Goal: Check status: Check status

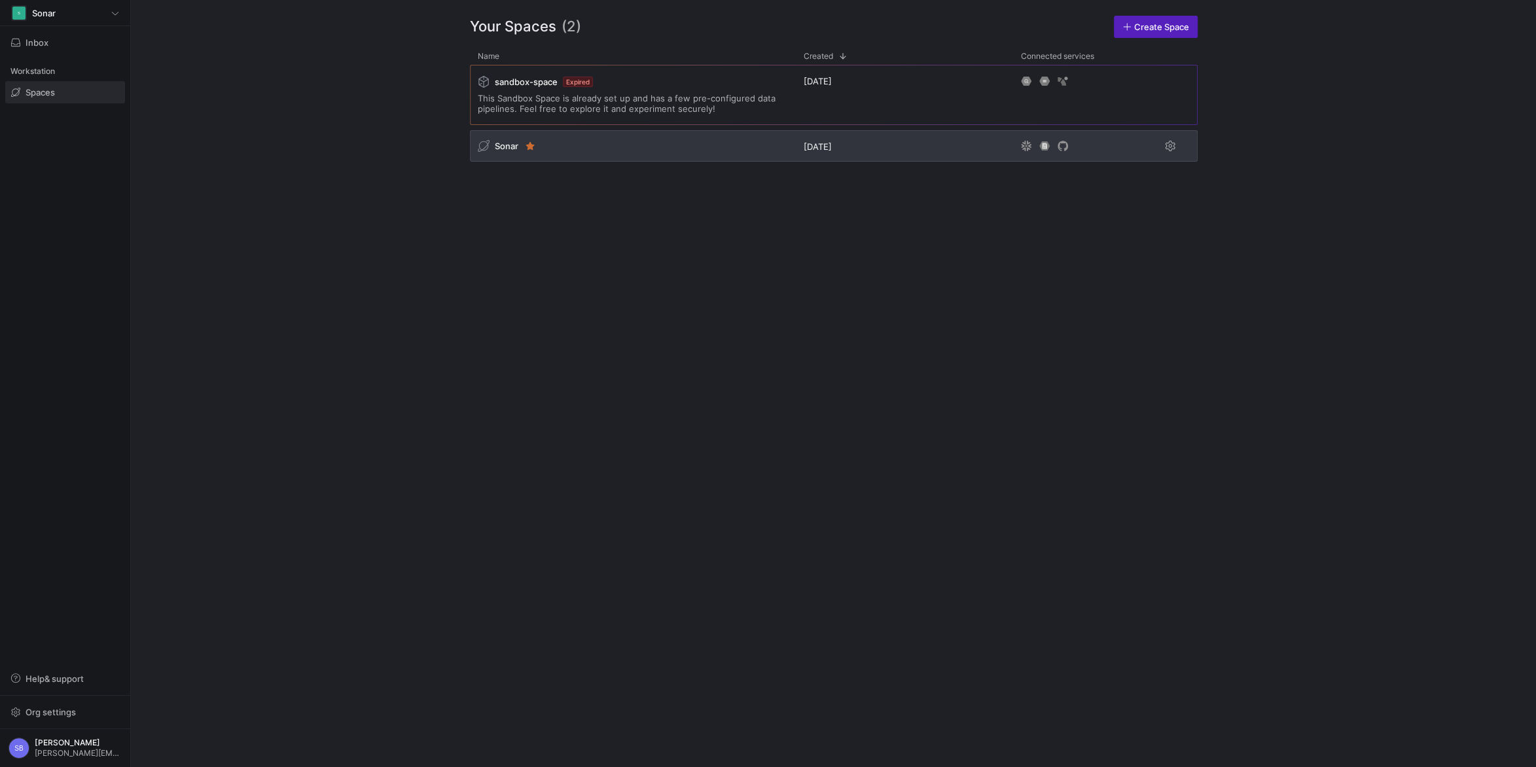
click at [497, 144] on span "Sonar" at bounding box center [507, 146] width 24 height 10
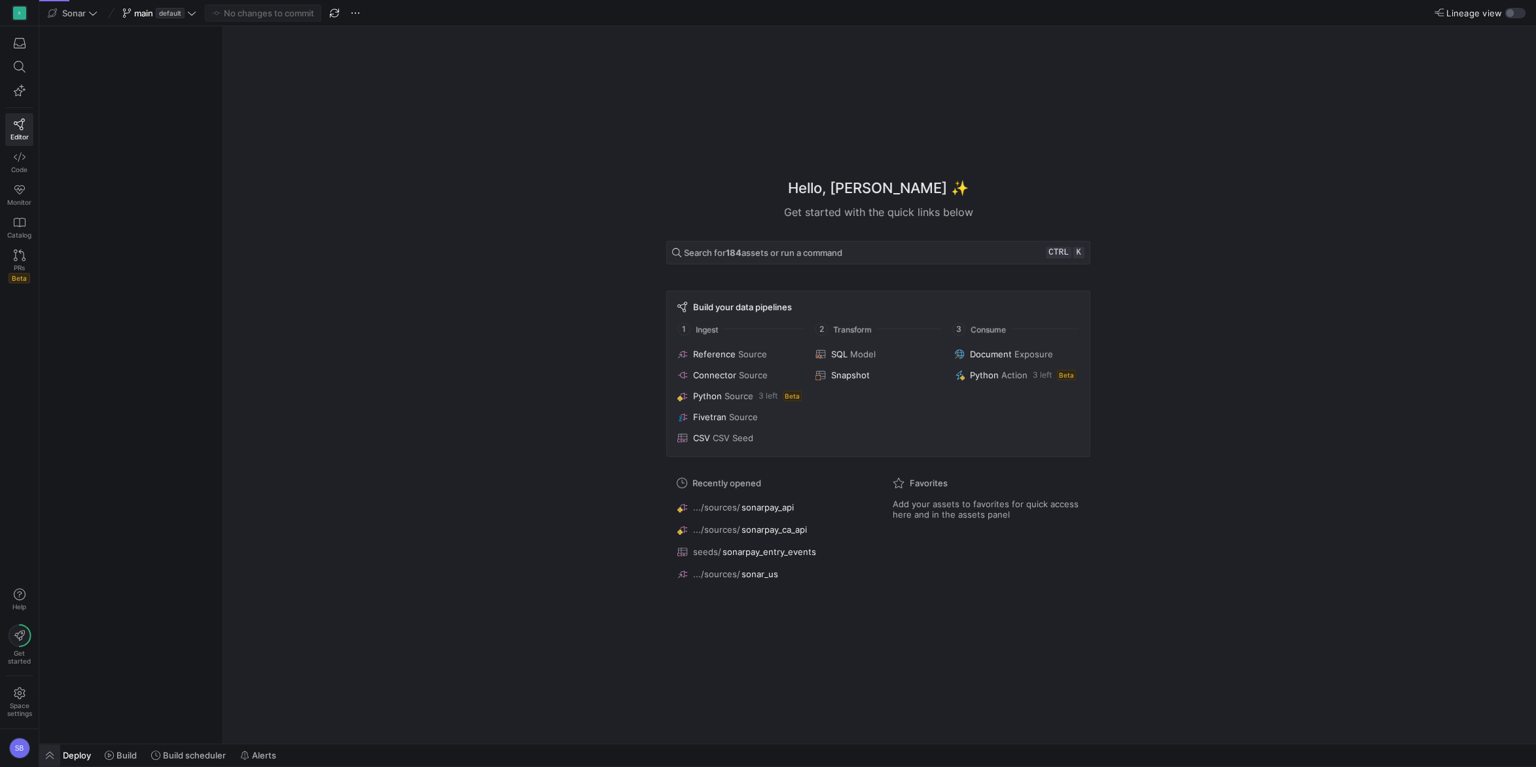
click at [52, 755] on span "button" at bounding box center [49, 755] width 21 height 22
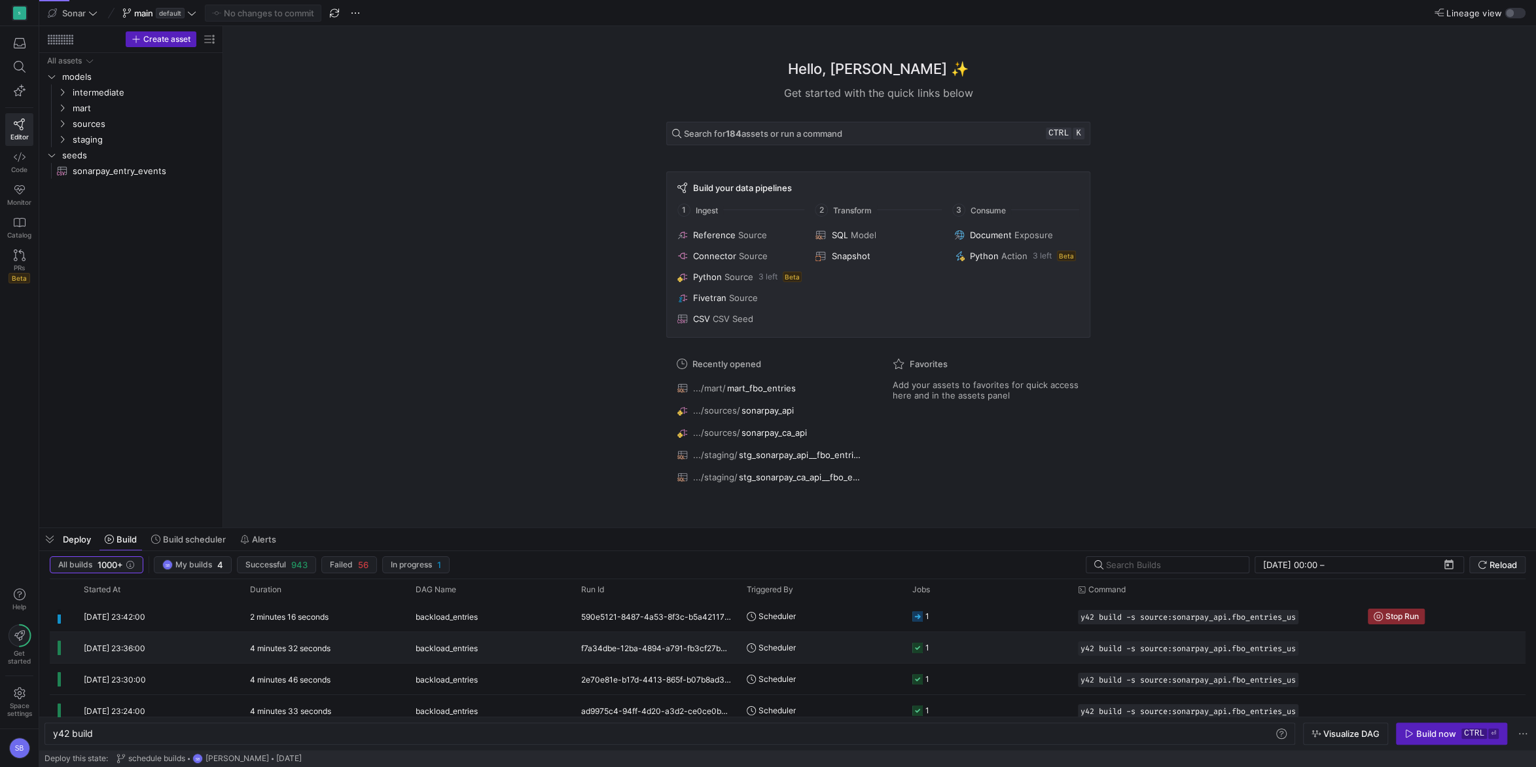
click at [284, 647] on y42-duration "4 minutes 32 seconds" at bounding box center [290, 648] width 80 height 10
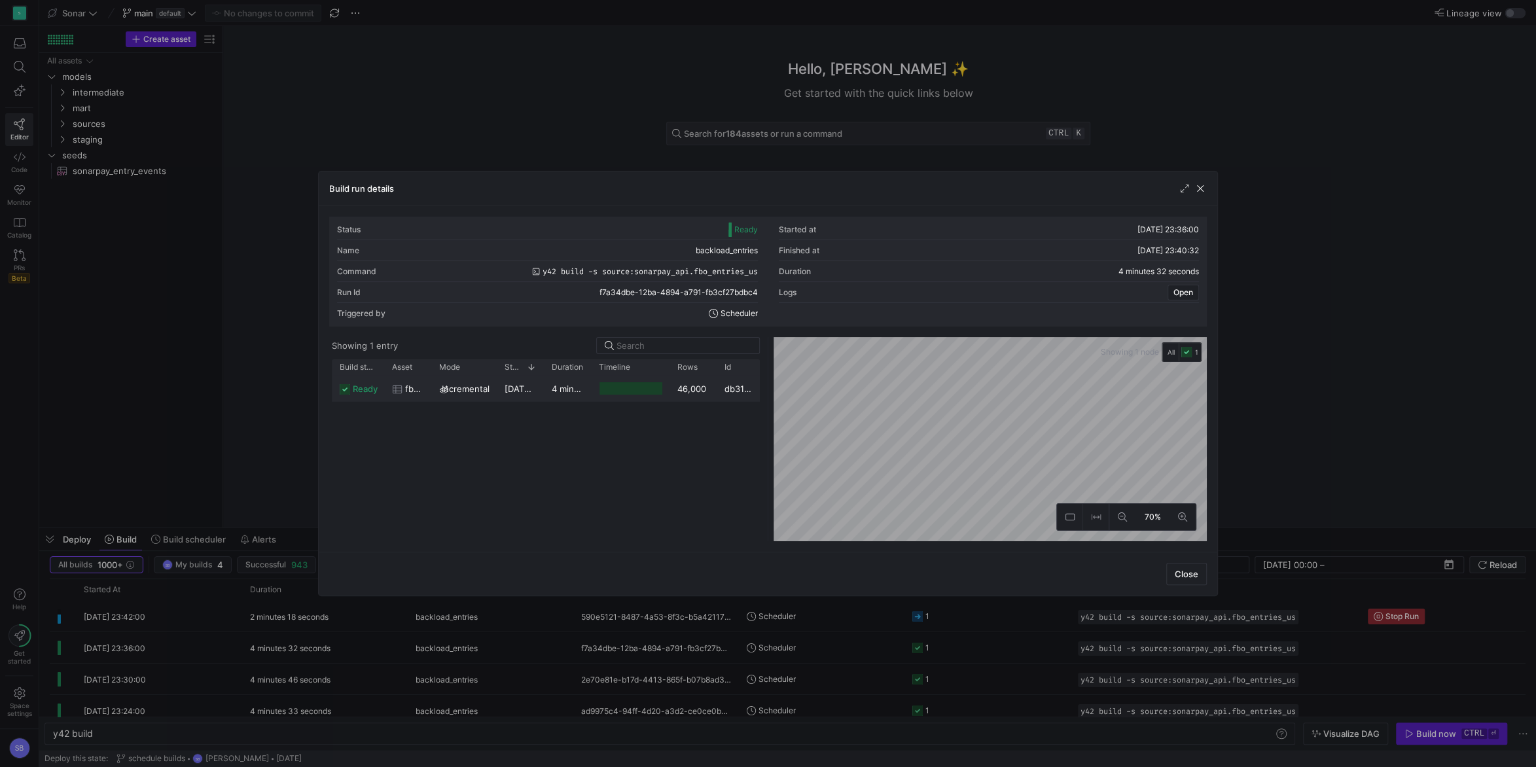
click at [557, 387] on y42-duration "4 minutes 30 seconds" at bounding box center [597, 388] width 91 height 10
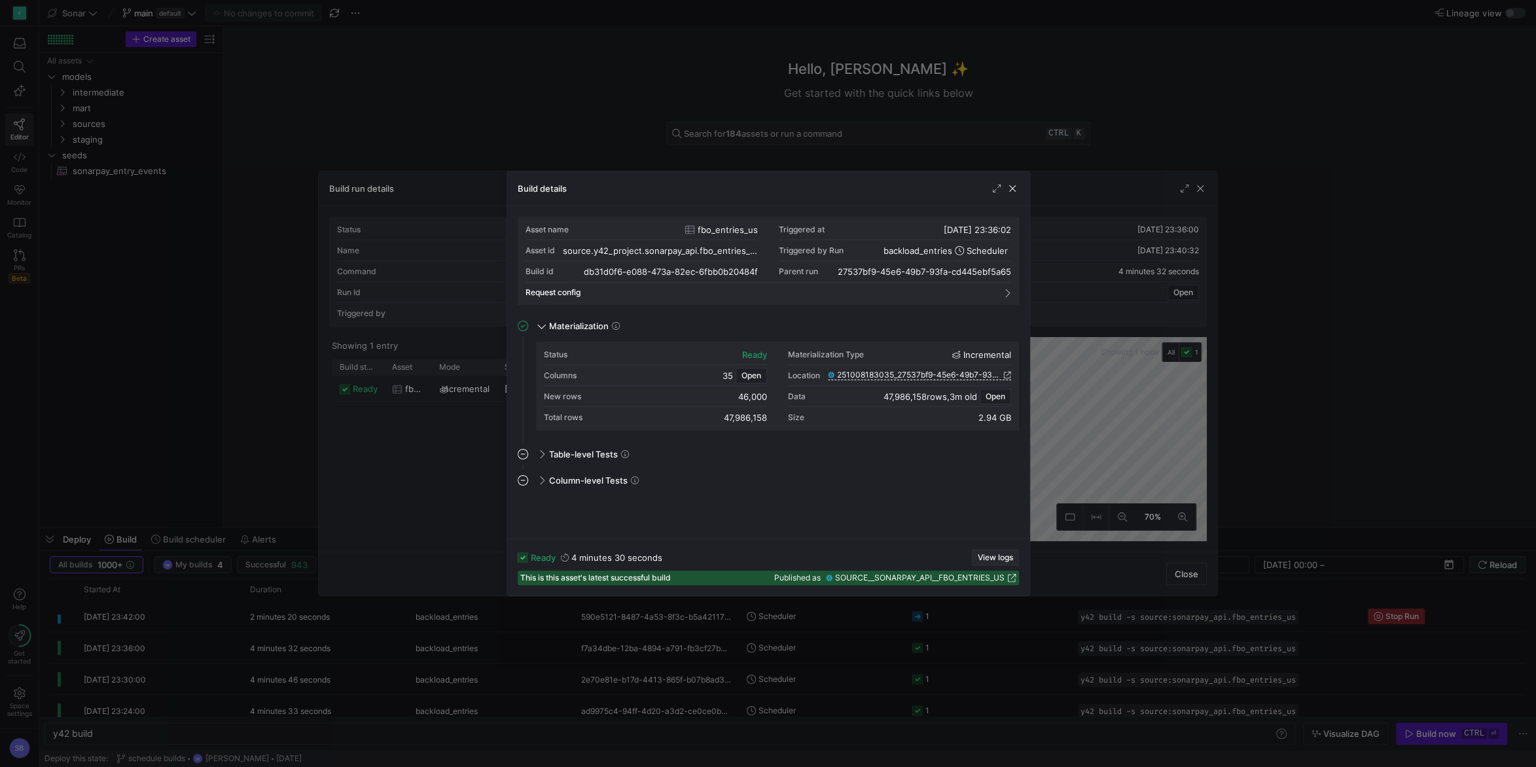
click at [994, 555] on span "View logs" at bounding box center [994, 557] width 35 height 9
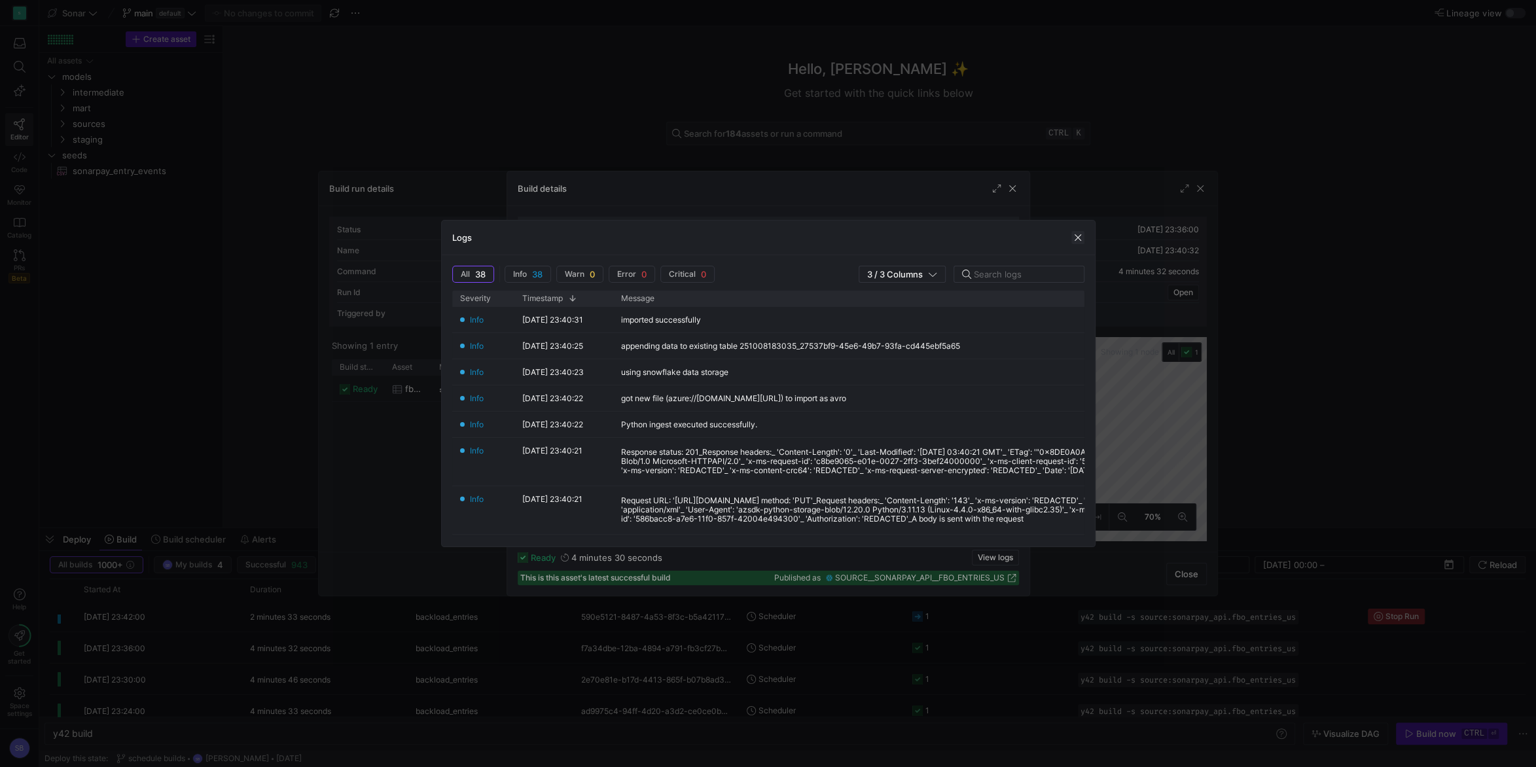
click at [1073, 234] on span "button" at bounding box center [1077, 237] width 13 height 13
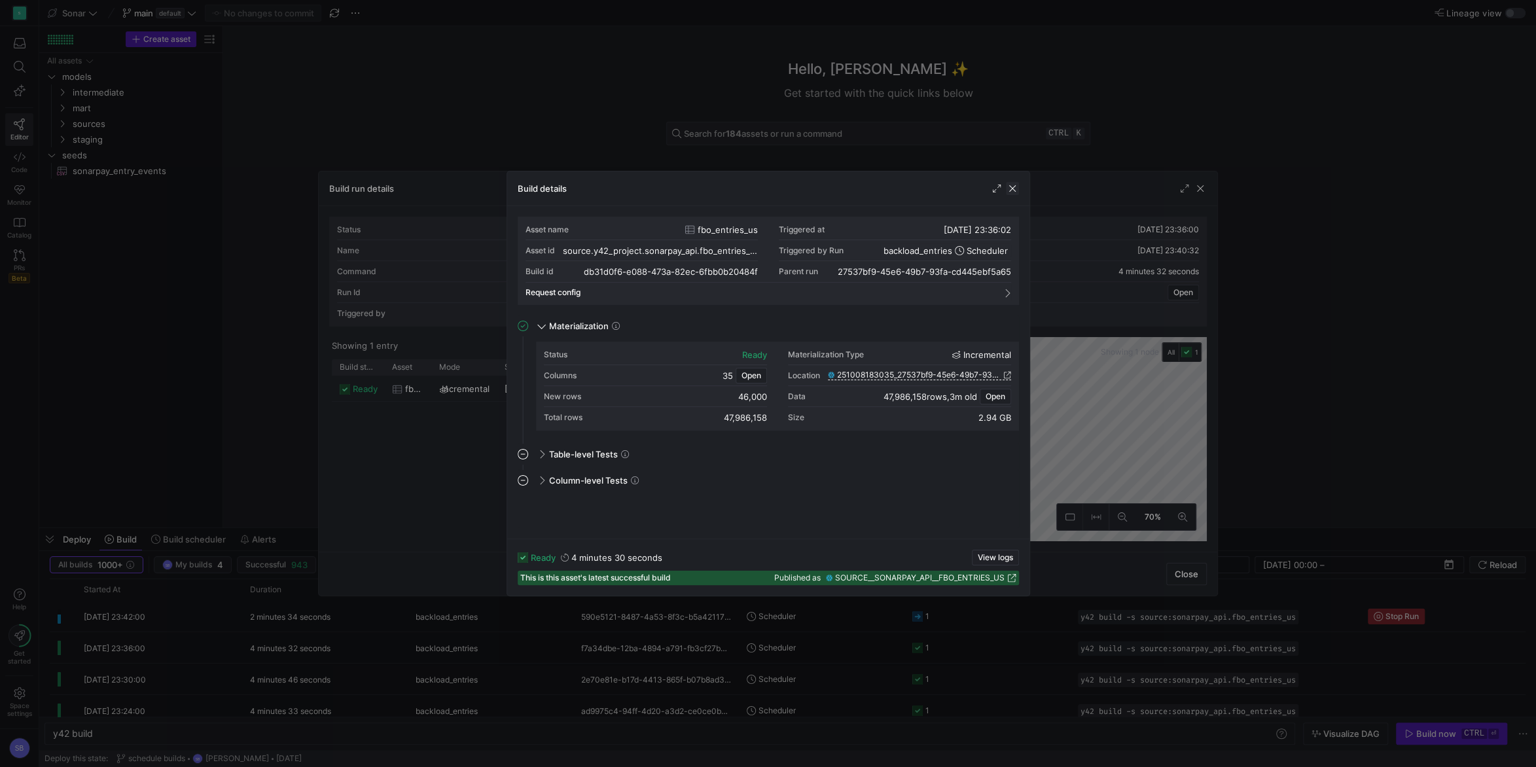
click at [1015, 188] on span "button" at bounding box center [1012, 188] width 13 height 13
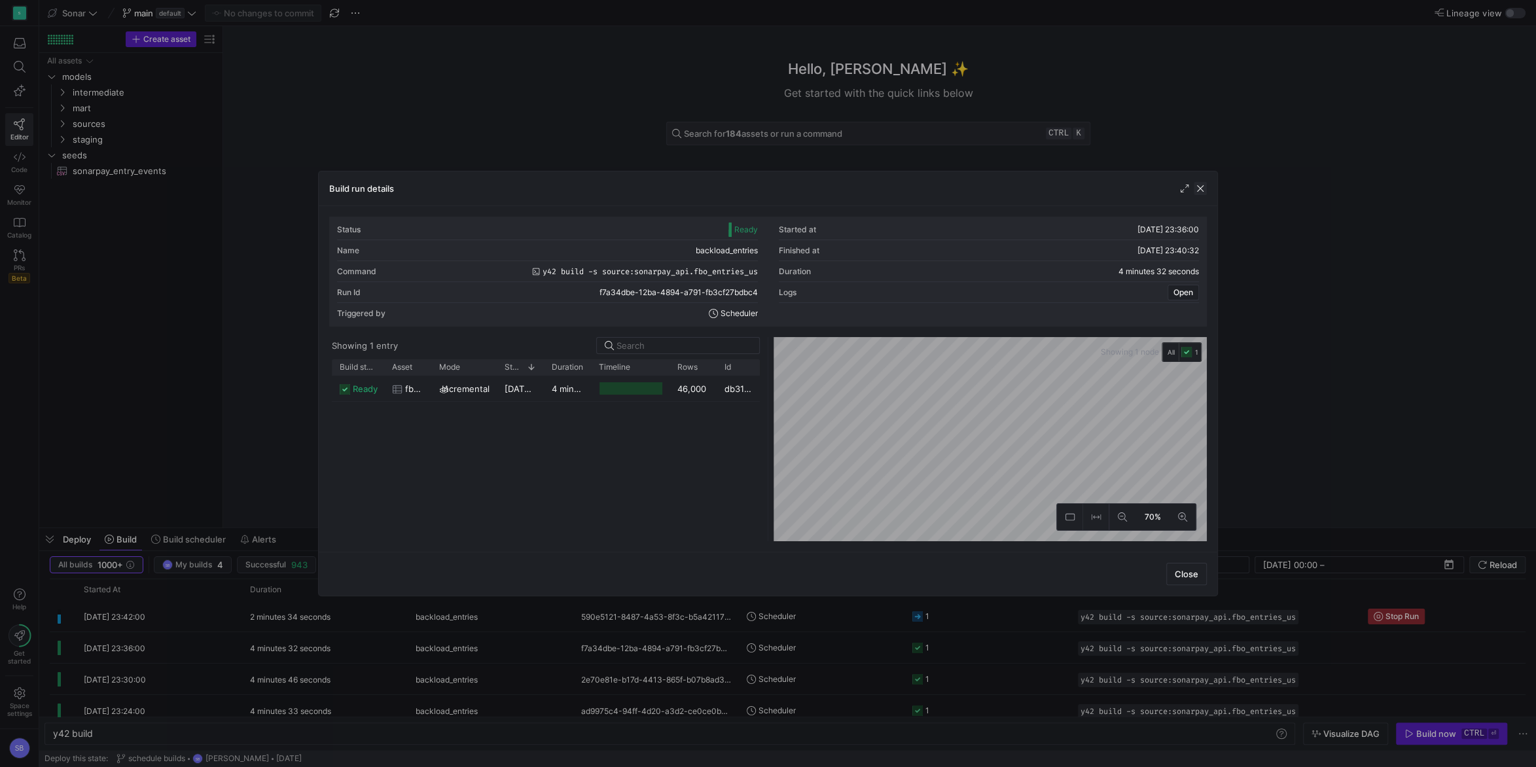
click at [1201, 191] on span "button" at bounding box center [1199, 188] width 13 height 13
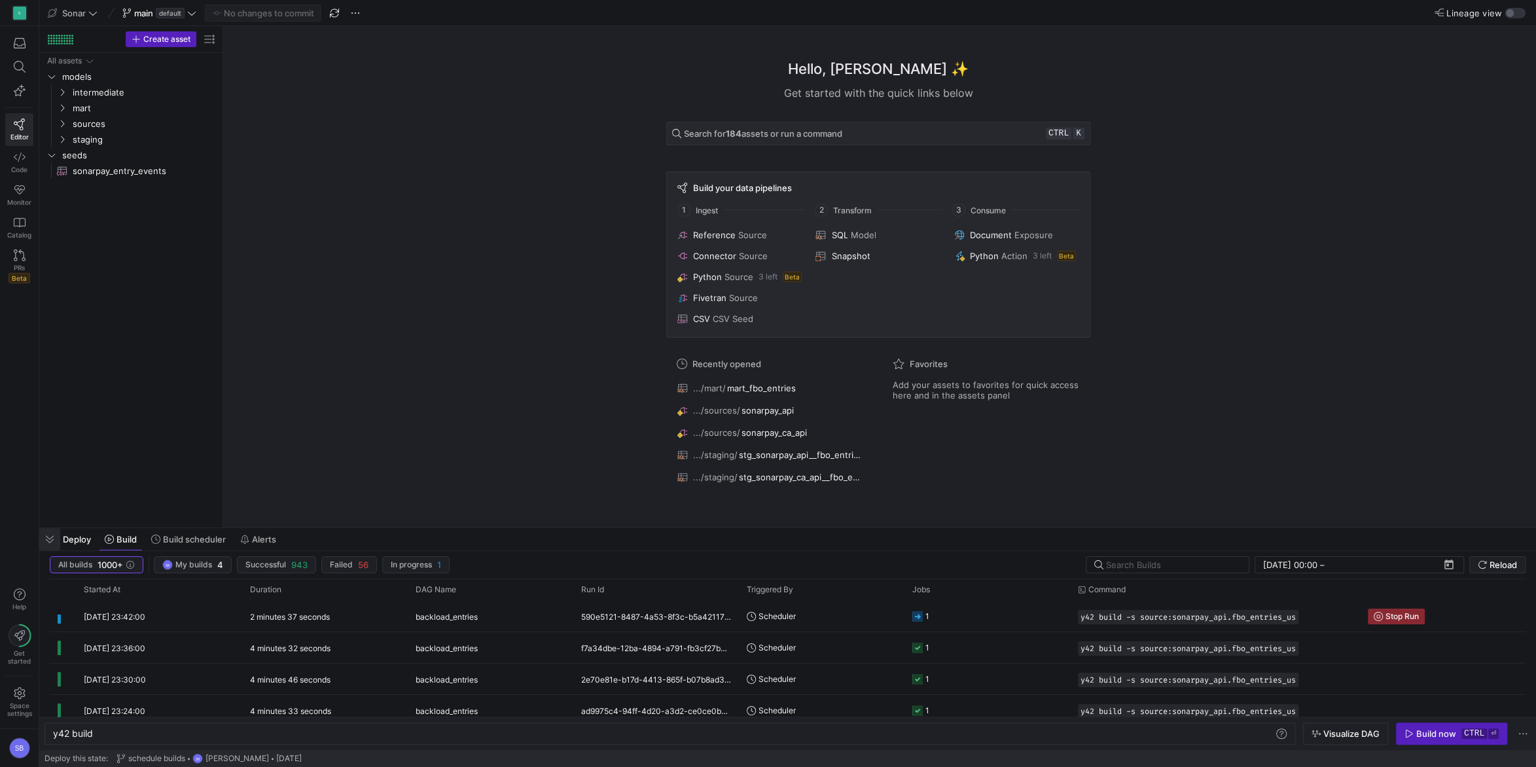
click at [54, 535] on span "button" at bounding box center [49, 539] width 21 height 22
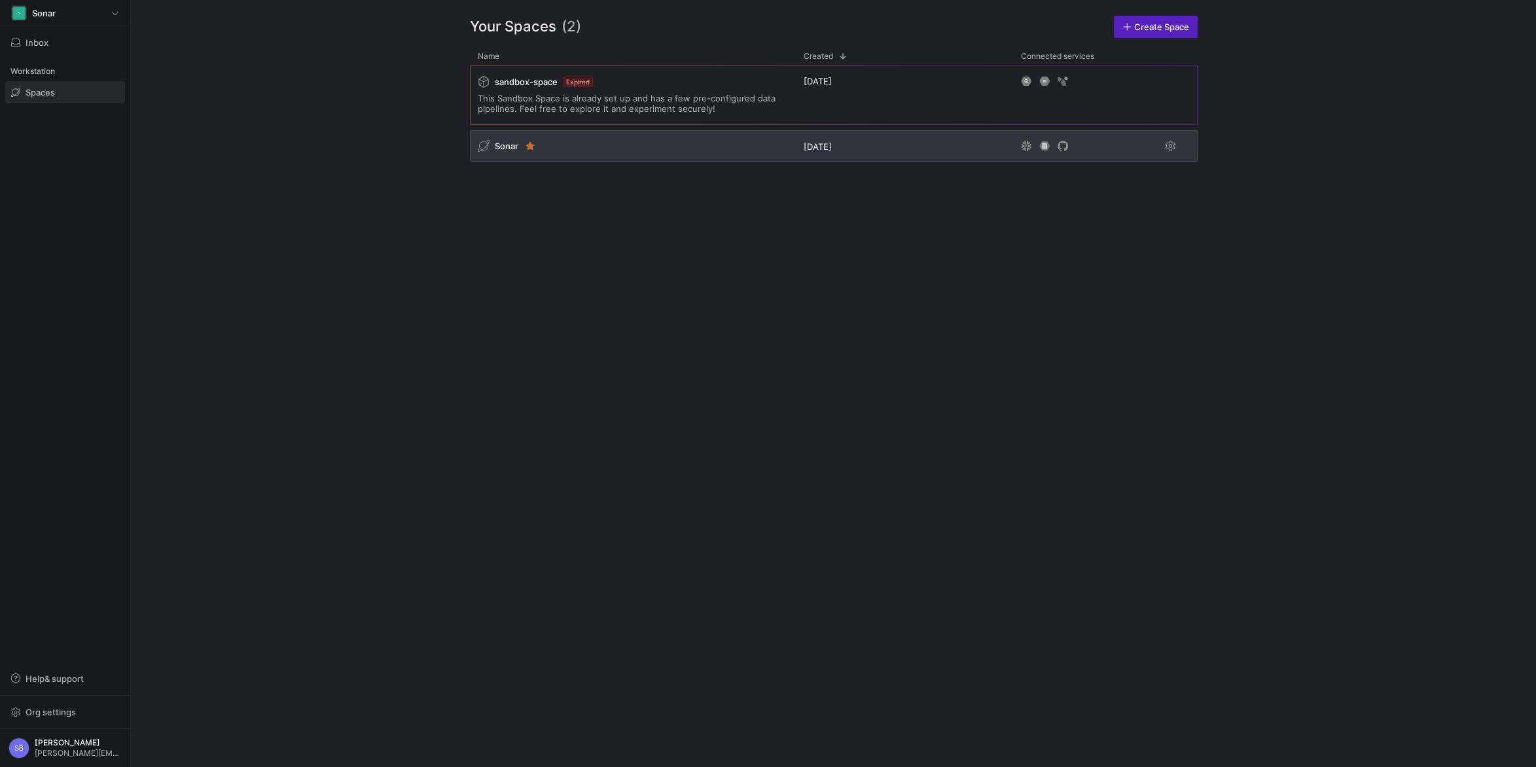
click at [508, 143] on span "Sonar" at bounding box center [507, 146] width 24 height 10
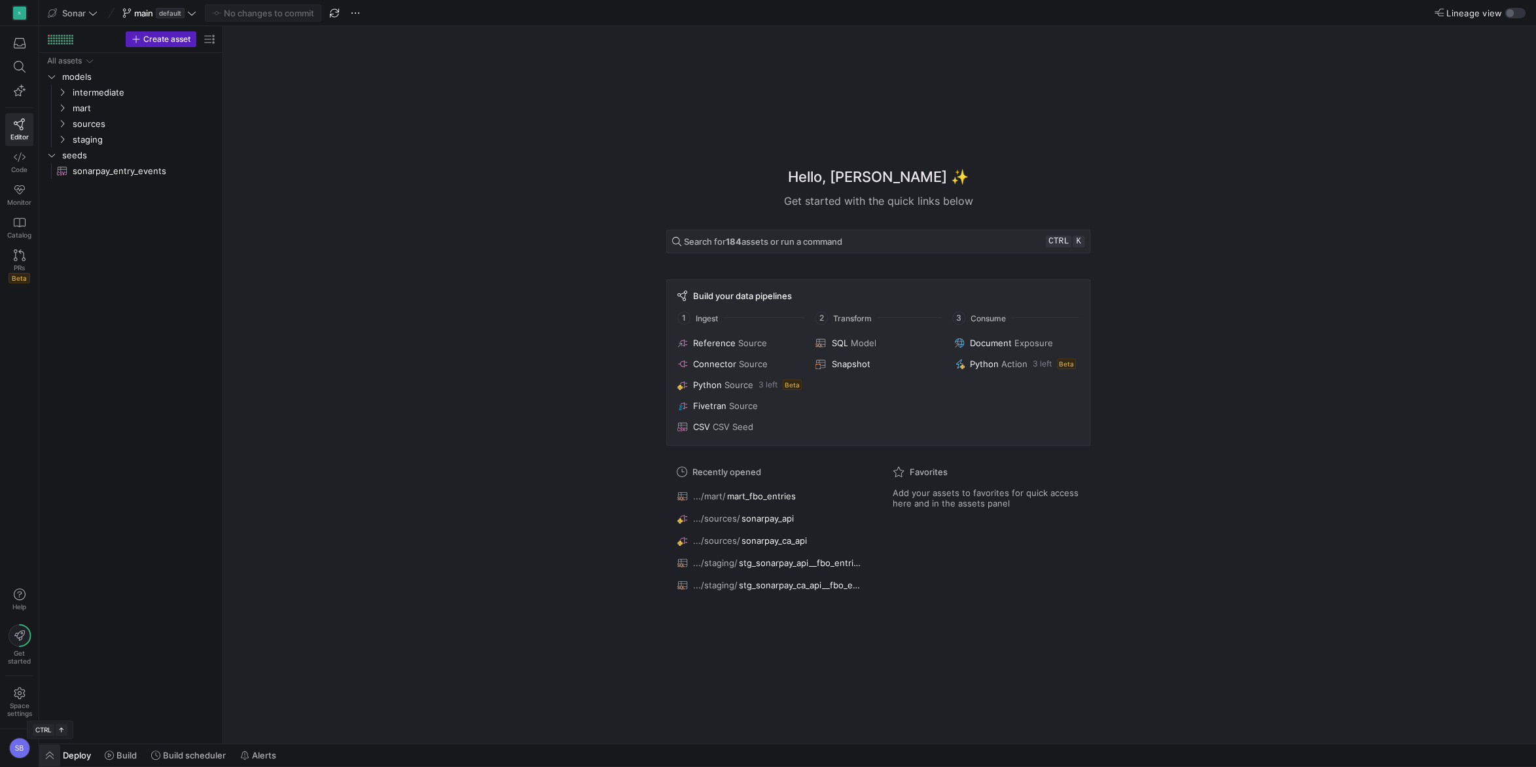
click at [53, 751] on span "button" at bounding box center [49, 755] width 21 height 22
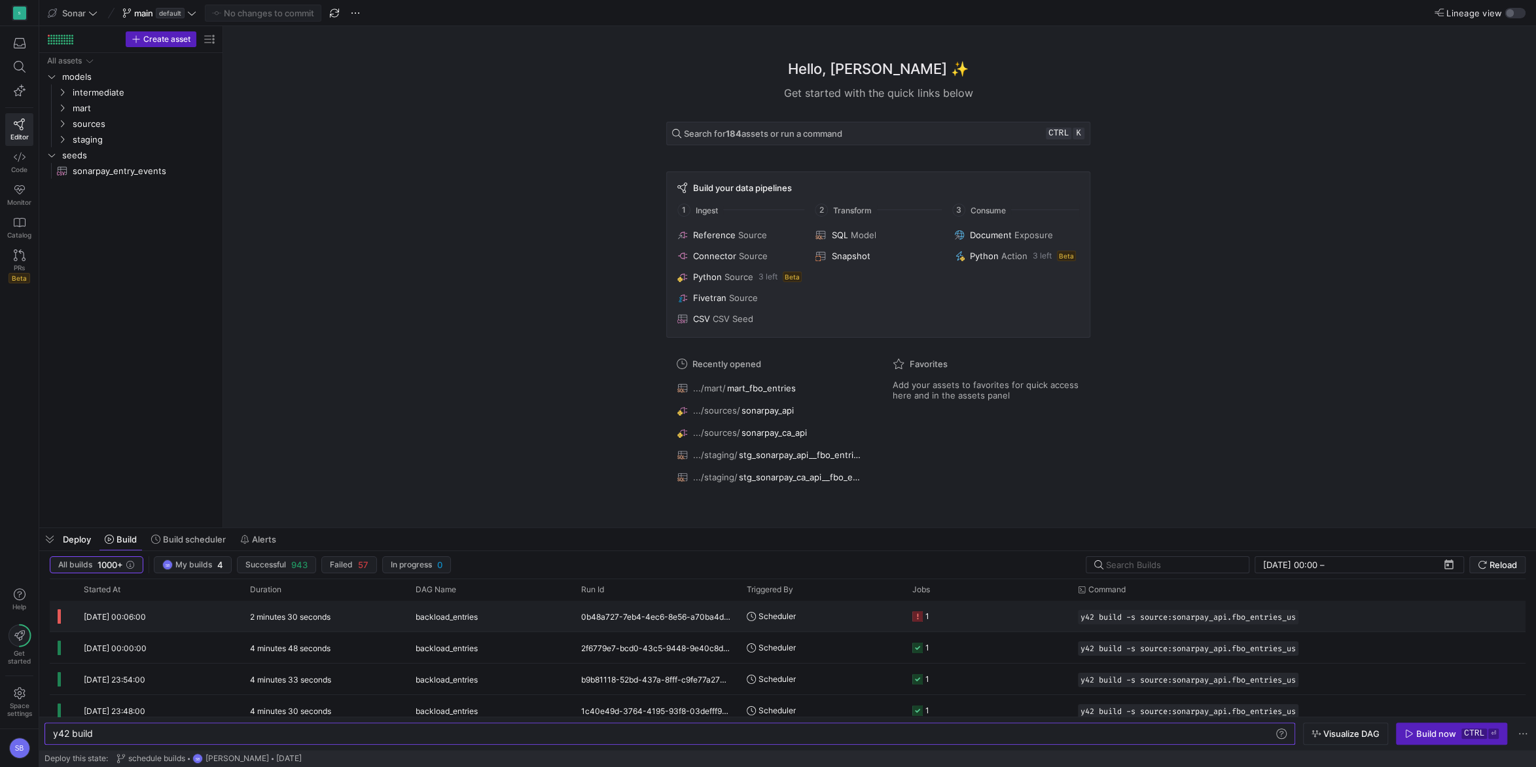
click at [296, 618] on y42-duration "2 minutes 30 seconds" at bounding box center [290, 617] width 80 height 10
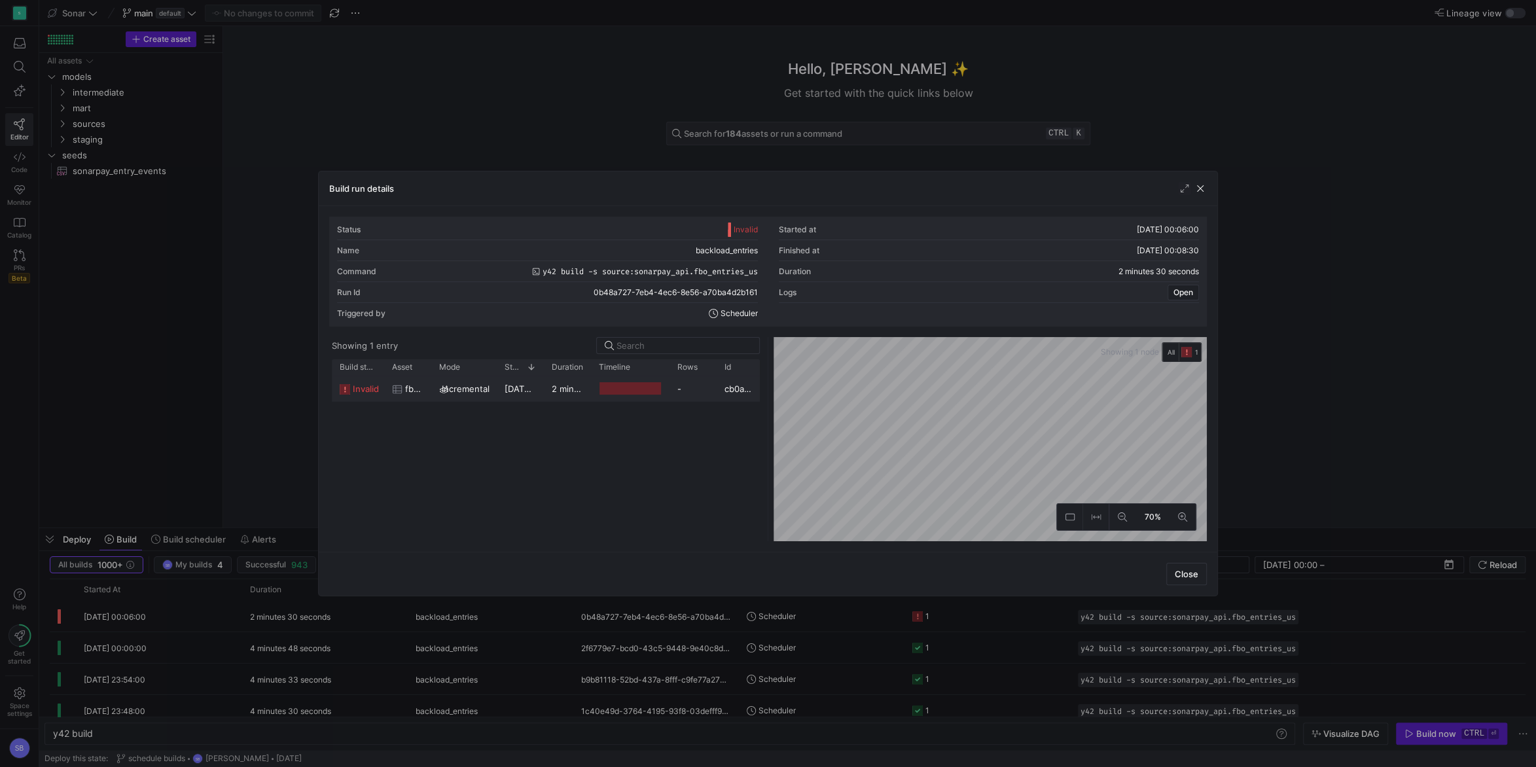
click at [573, 395] on div "2 minutes 27 seconds" at bounding box center [567, 389] width 47 height 26
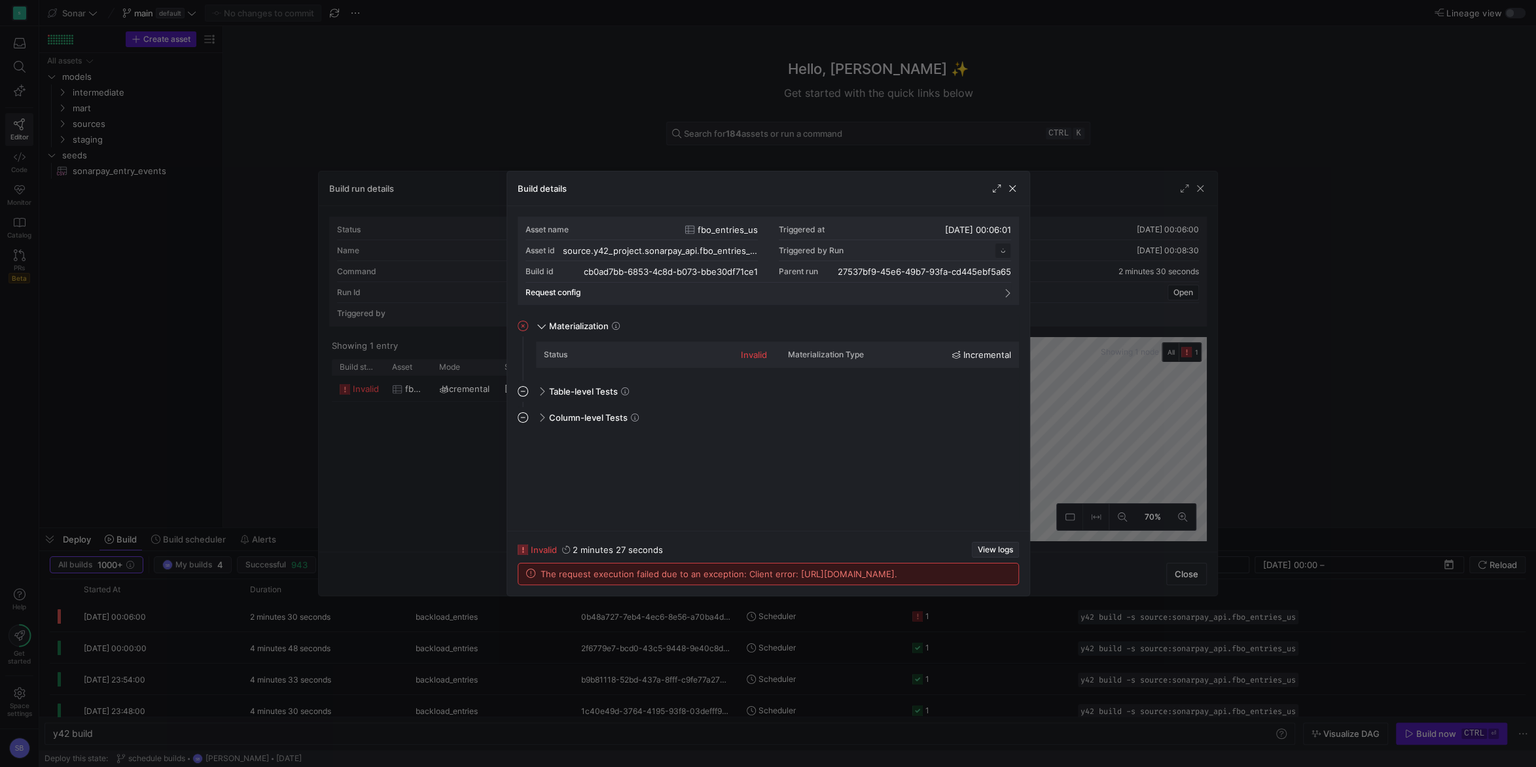
click at [996, 545] on span "View logs" at bounding box center [994, 549] width 35 height 9
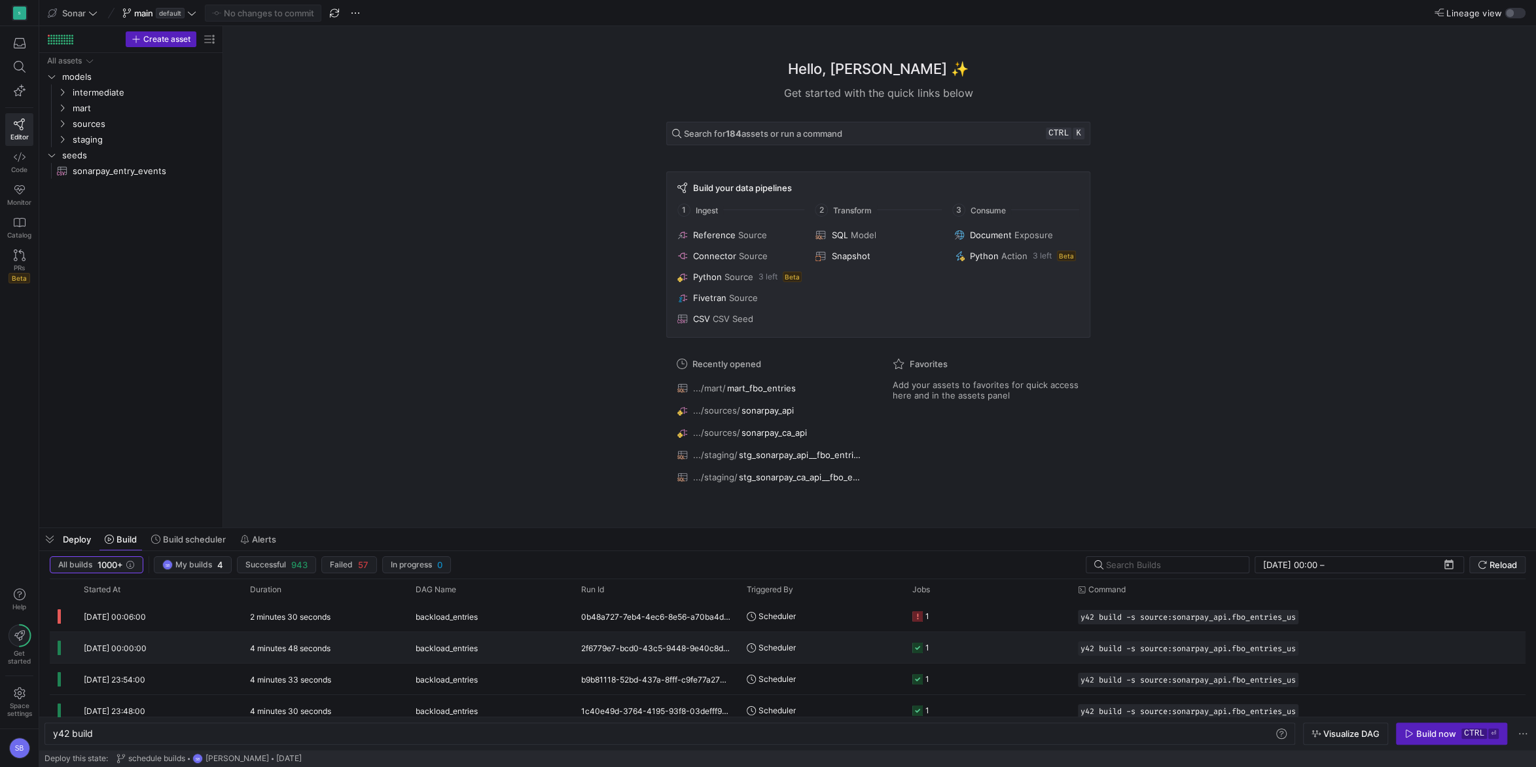
click at [319, 650] on y42-duration "4 minutes 48 seconds" at bounding box center [290, 648] width 80 height 10
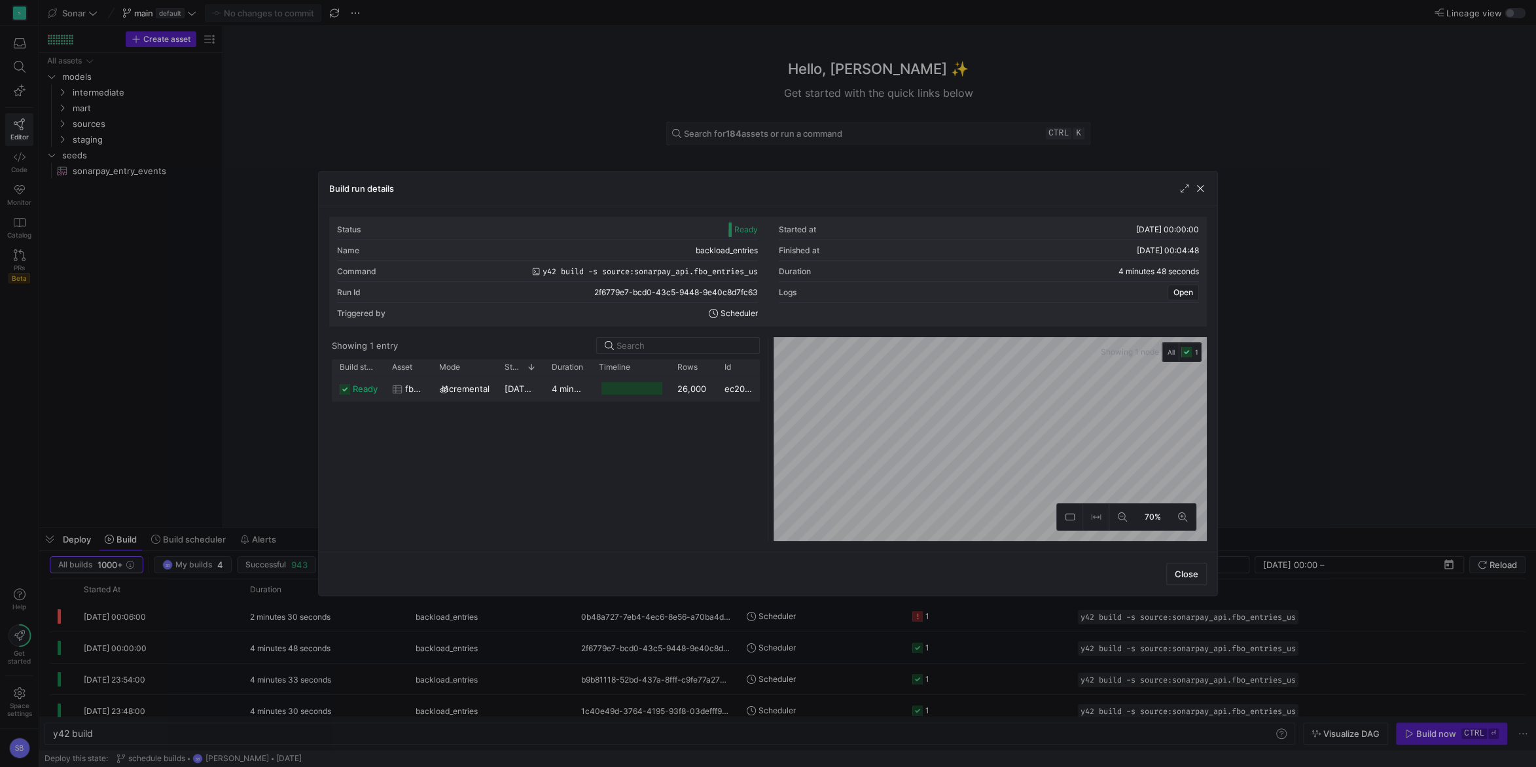
click at [568, 394] on div "4 minutes 38 seconds" at bounding box center [567, 389] width 47 height 26
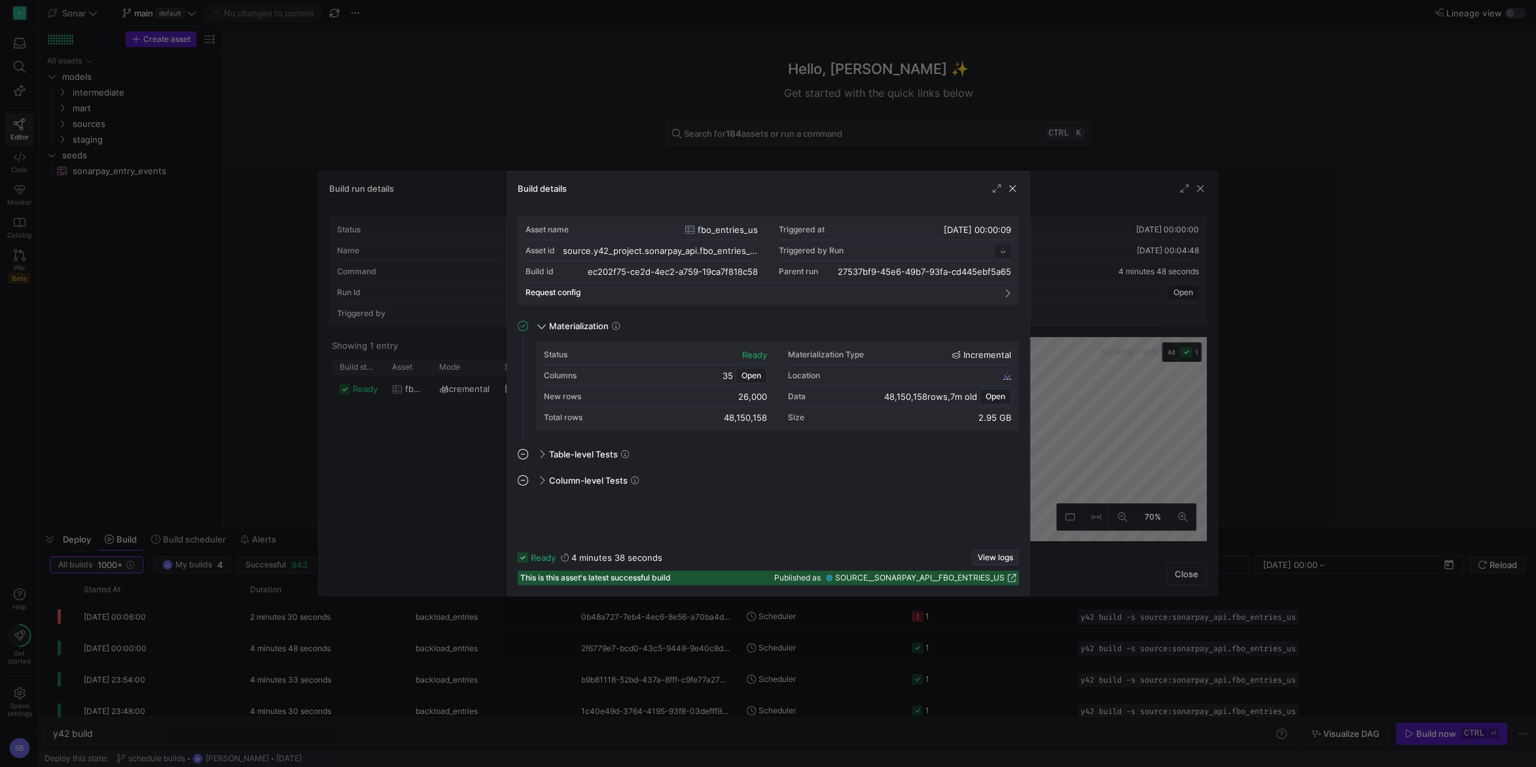
click at [994, 553] on span "View logs" at bounding box center [994, 557] width 35 height 9
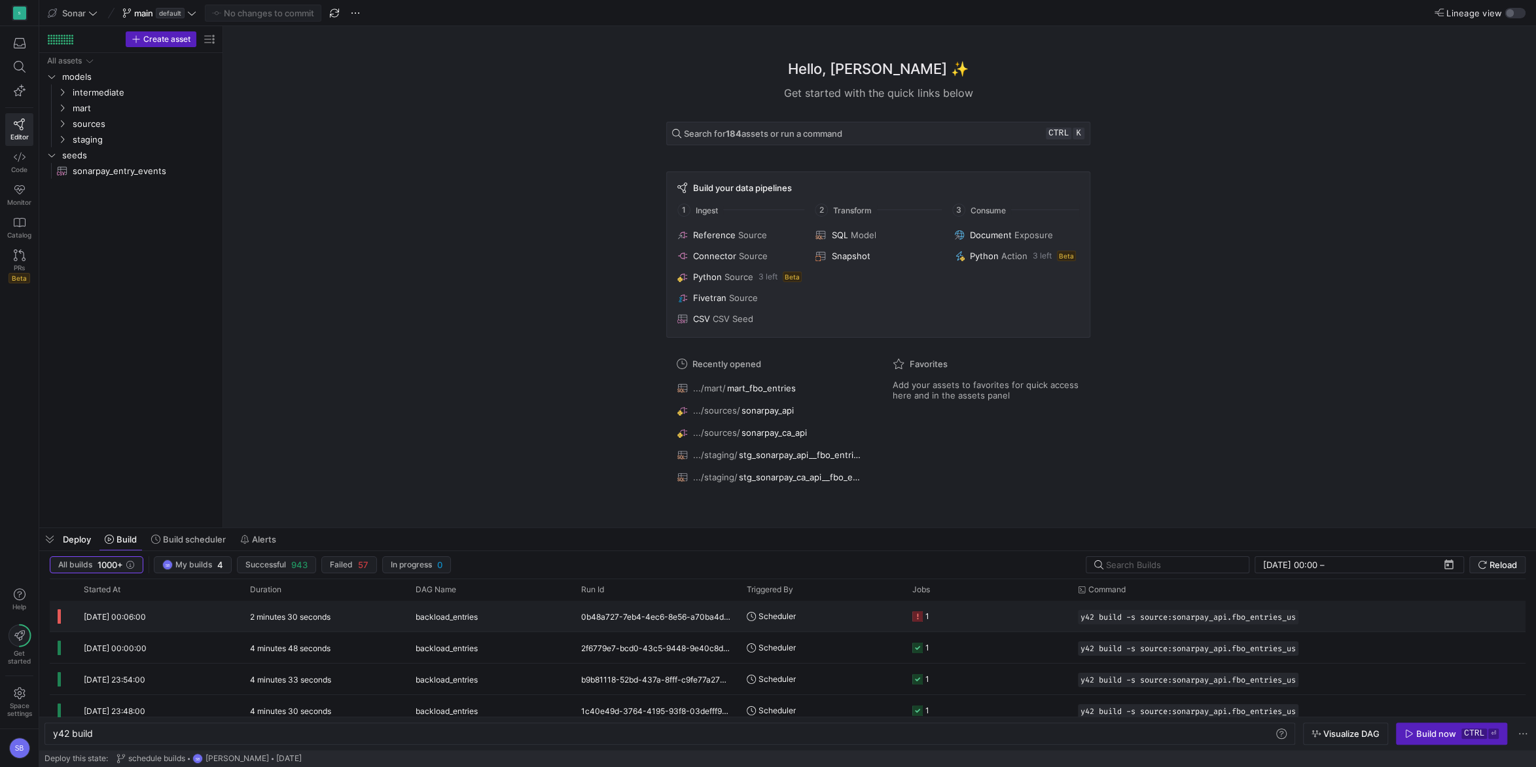
click at [342, 616] on div "2 minutes 30 seconds" at bounding box center [325, 616] width 166 height 31
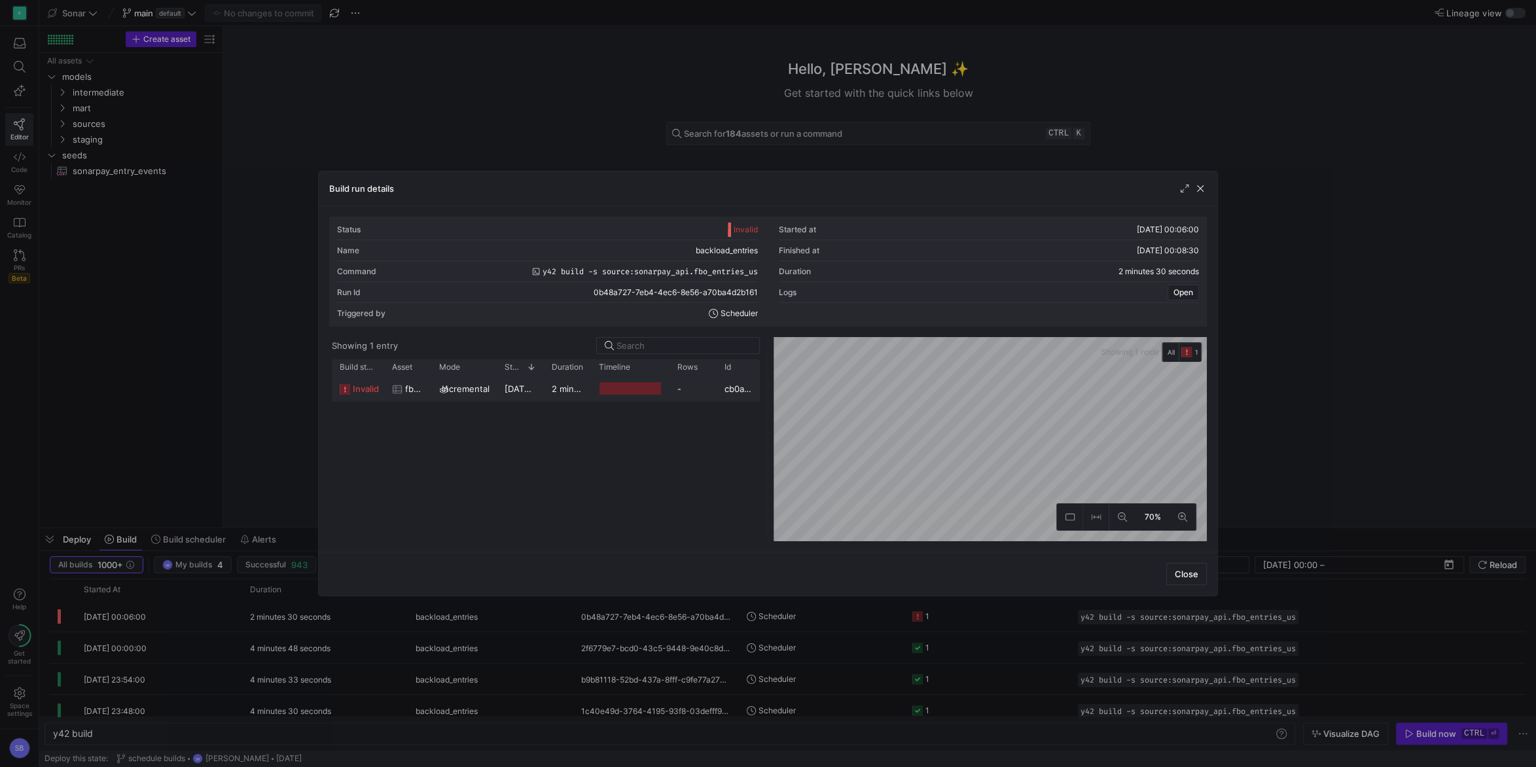
click at [546, 389] on div "2 minutes 27 seconds" at bounding box center [567, 389] width 47 height 26
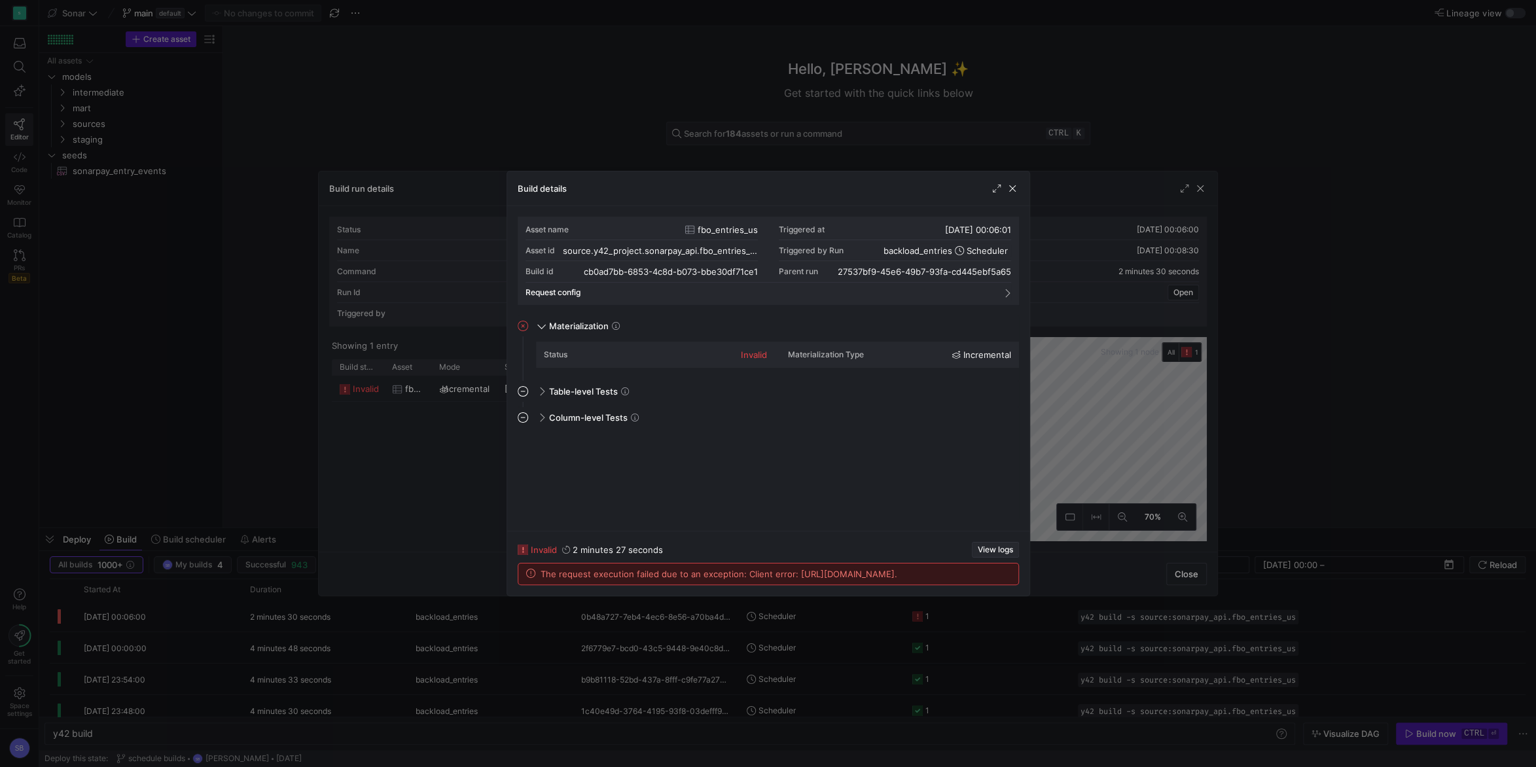
click at [997, 545] on span "View logs" at bounding box center [994, 549] width 35 height 9
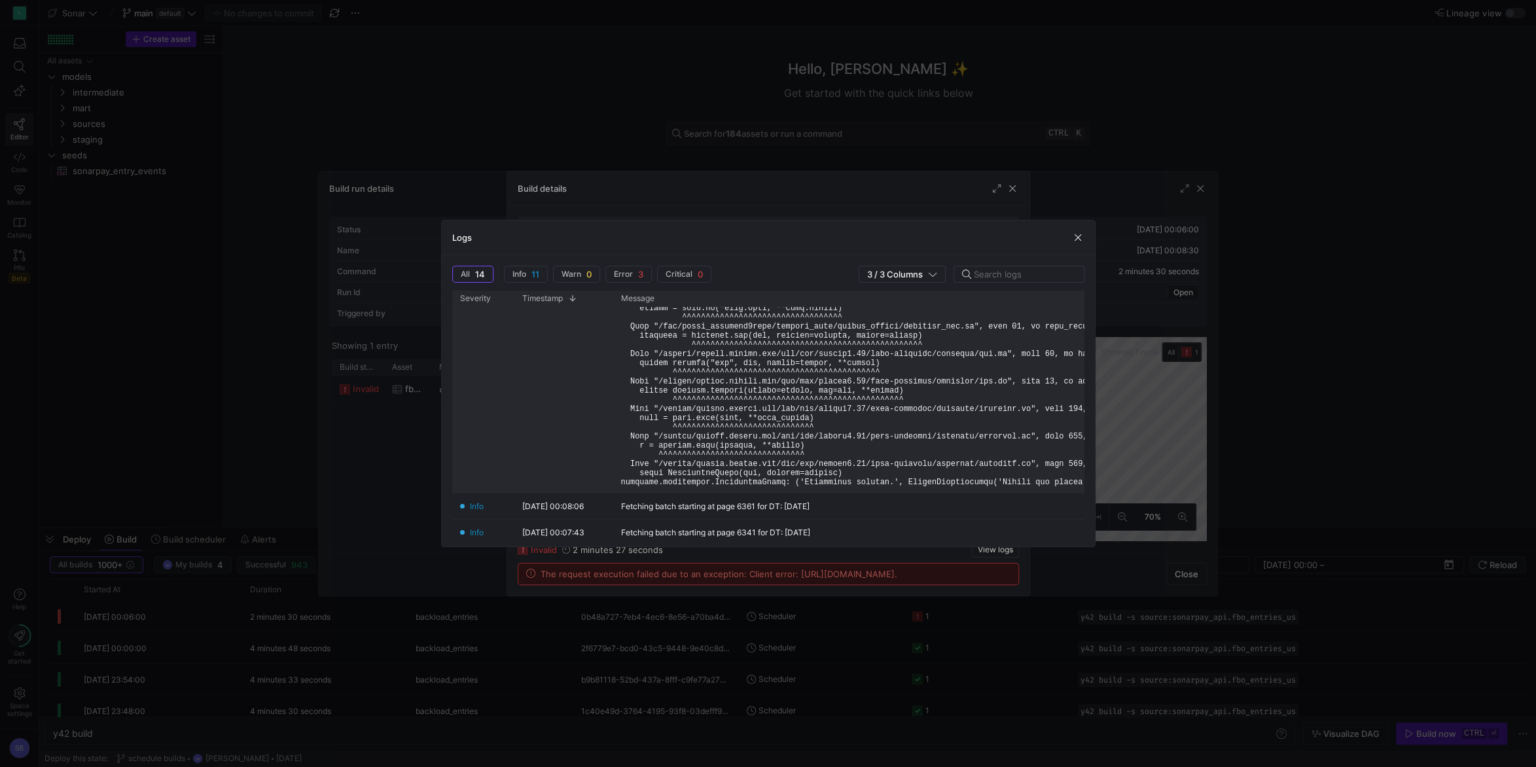
click at [1013, 485] on pre at bounding box center [925, 65] width 608 height 843
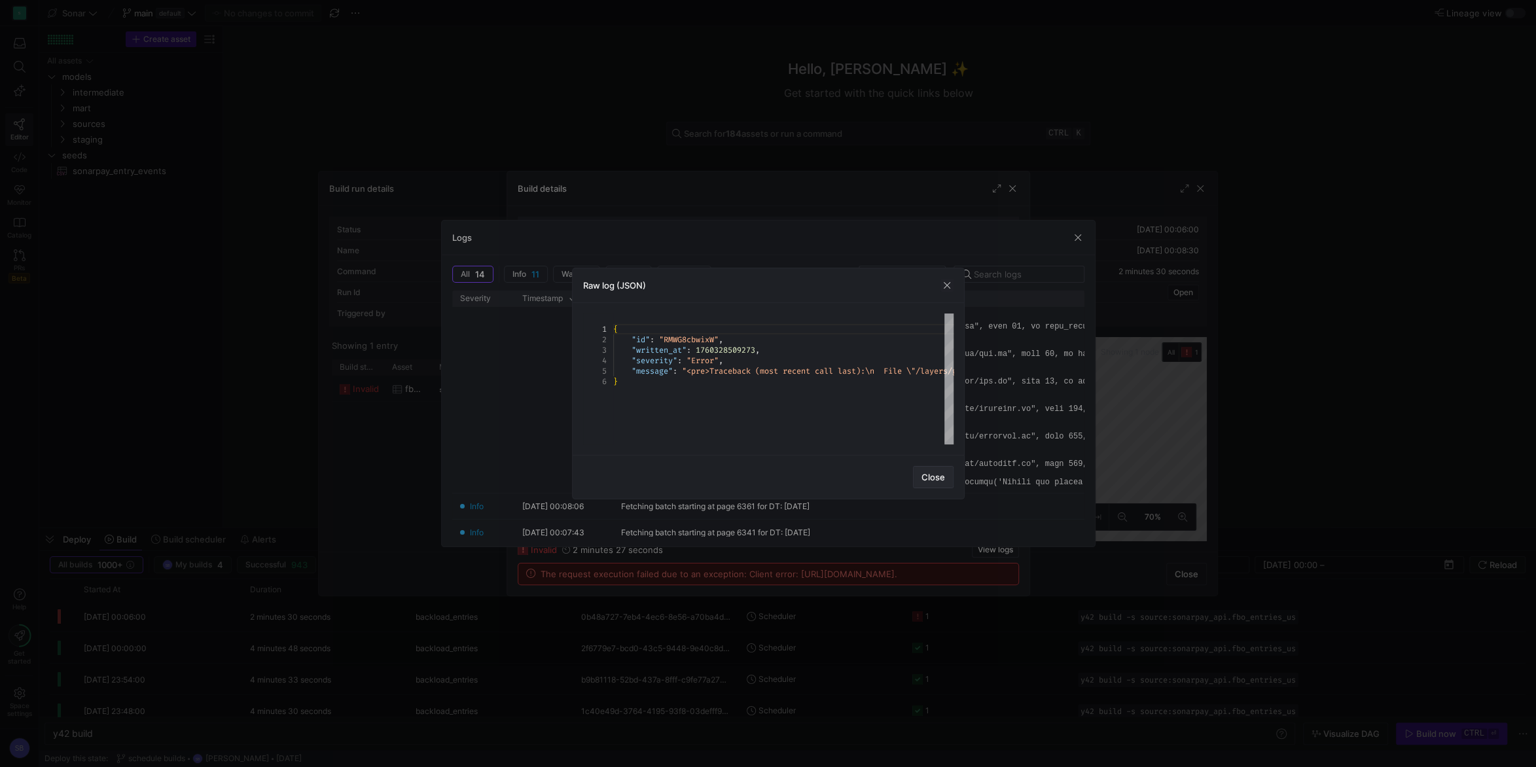
click at [941, 479] on span "Close" at bounding box center [933, 477] width 24 height 10
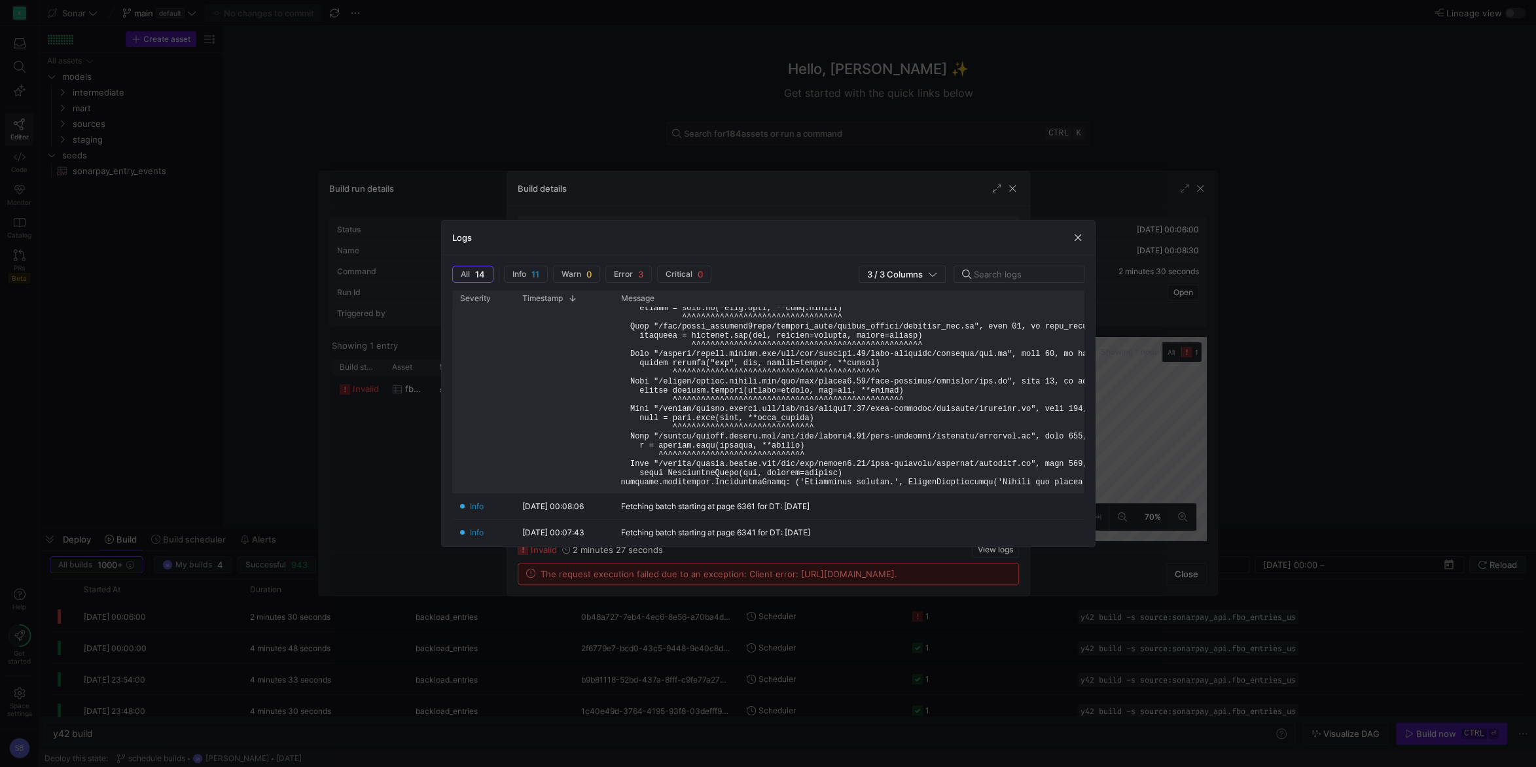
drag, startPoint x: 791, startPoint y: 485, endPoint x: 981, endPoint y: 487, distance: 190.4
click at [981, 487] on div at bounding box center [906, 66] width 586 height 854
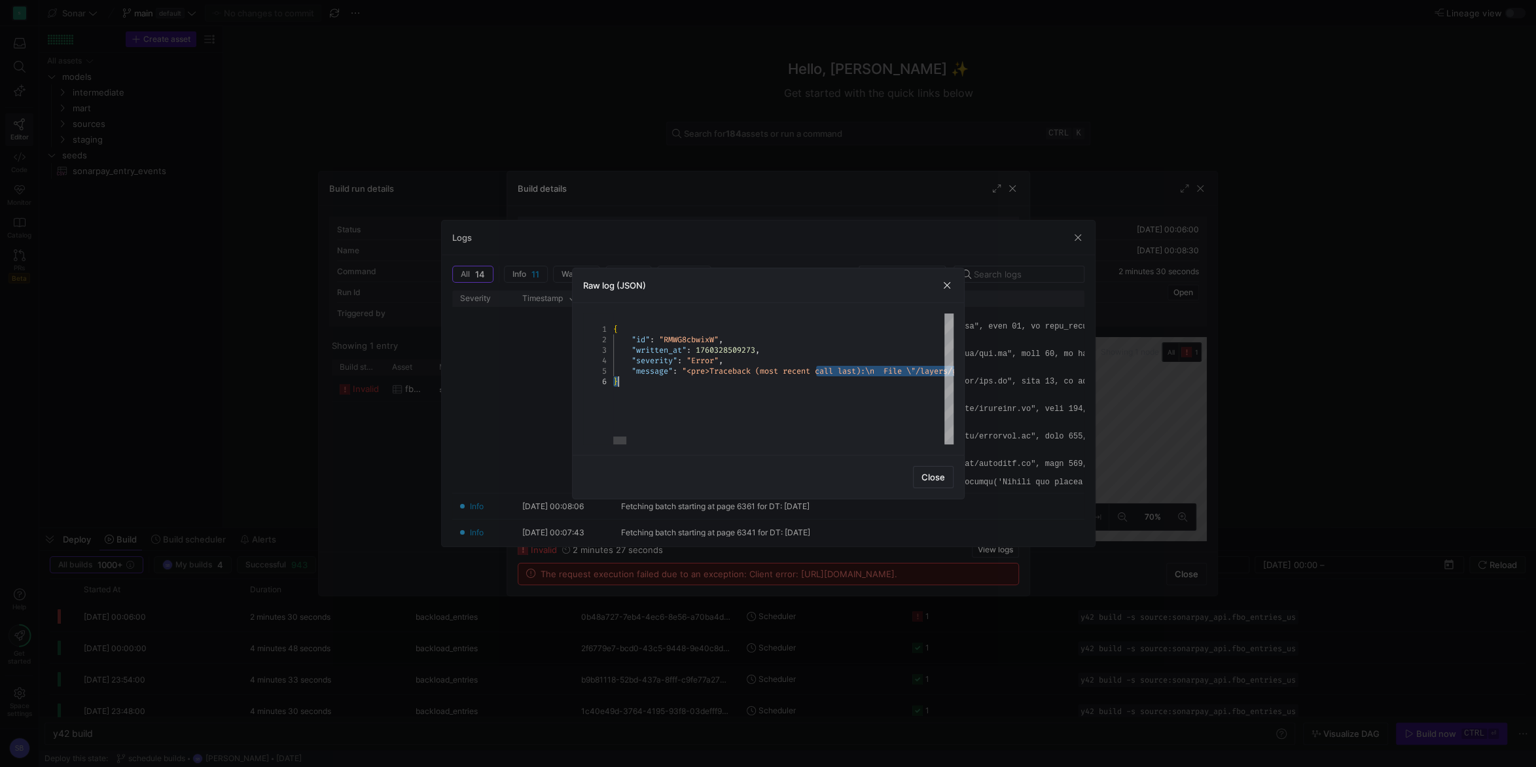
drag, startPoint x: 814, startPoint y: 372, endPoint x: 1271, endPoint y: 407, distance: 458.0
click at [932, 482] on span "Close" at bounding box center [933, 477] width 24 height 10
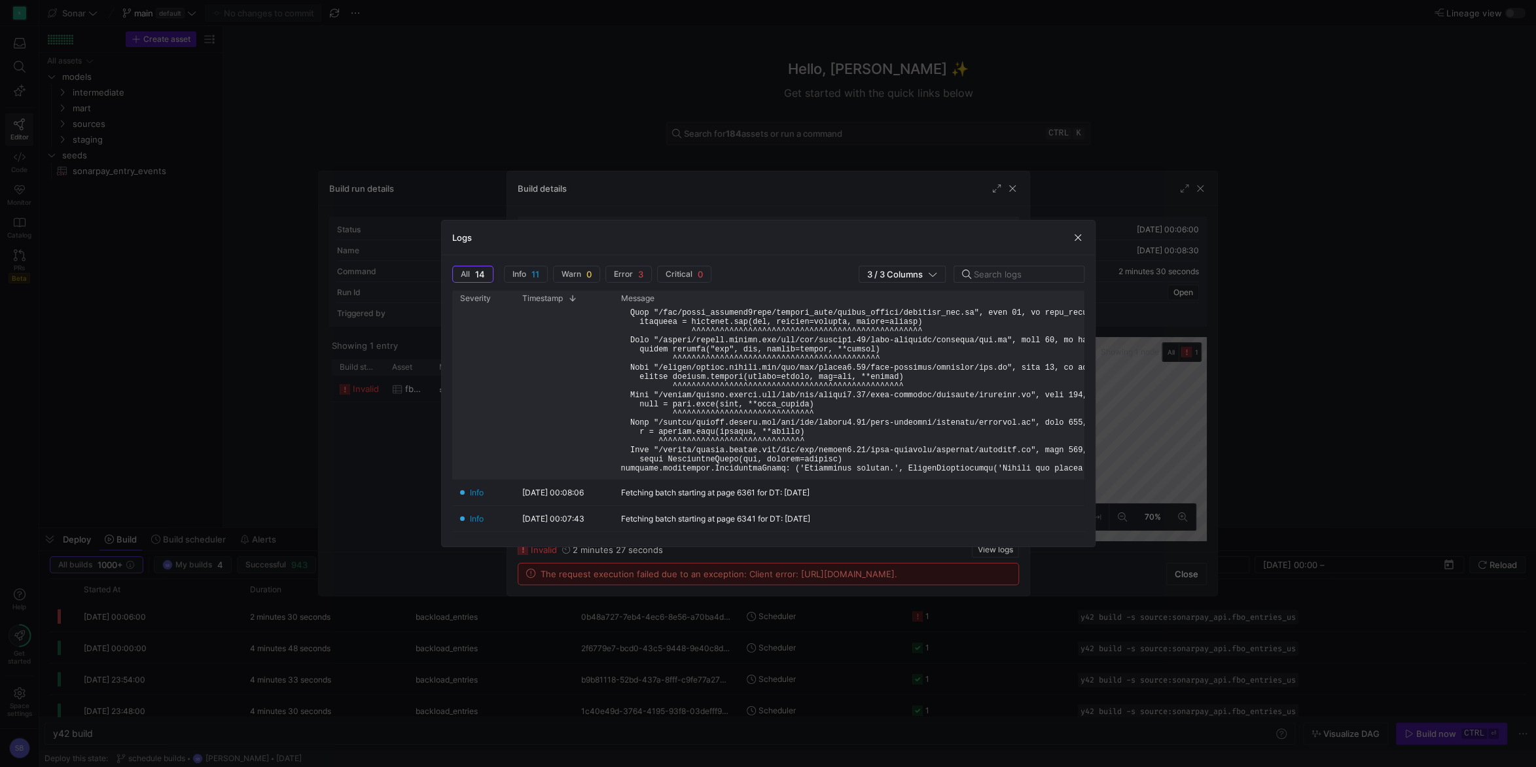
click at [1035, 465] on pre at bounding box center [925, 51] width 608 height 843
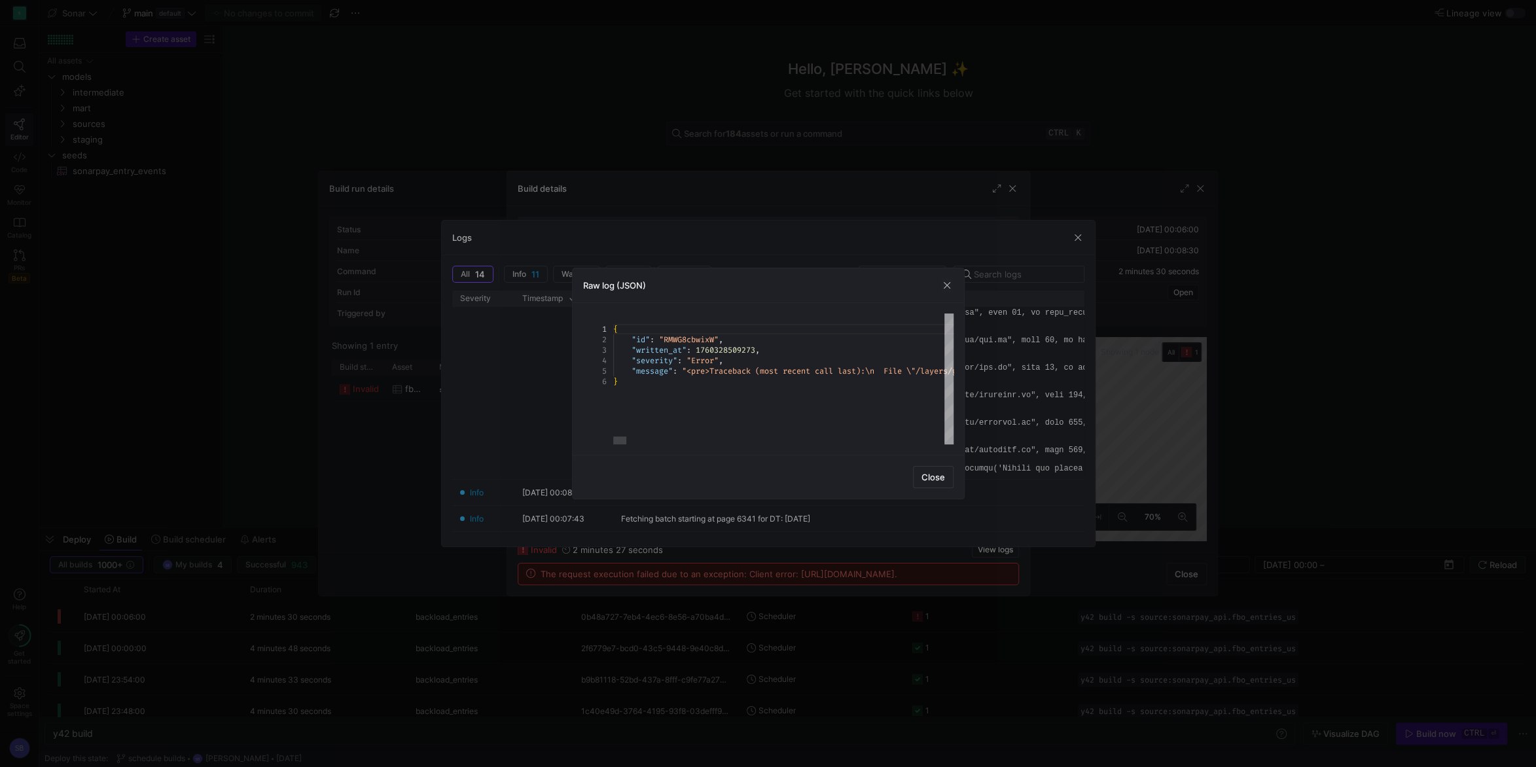
drag, startPoint x: 790, startPoint y: 373, endPoint x: 1180, endPoint y: 396, distance: 390.6
click at [944, 437] on div at bounding box center [937, 440] width 13 height 8
click at [945, 478] on span "button" at bounding box center [932, 476] width 39 height 21
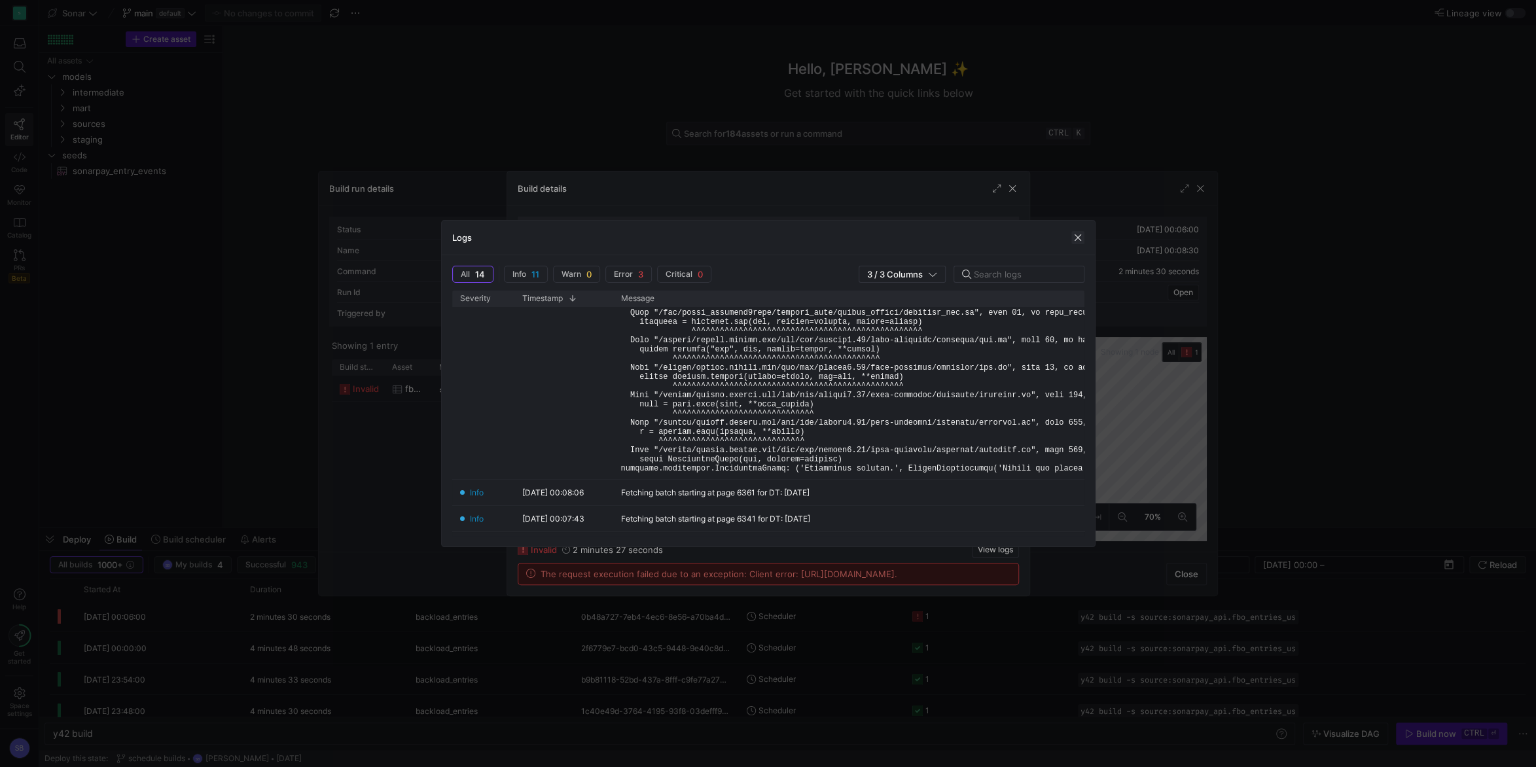
click at [1072, 241] on span "button" at bounding box center [1077, 237] width 13 height 13
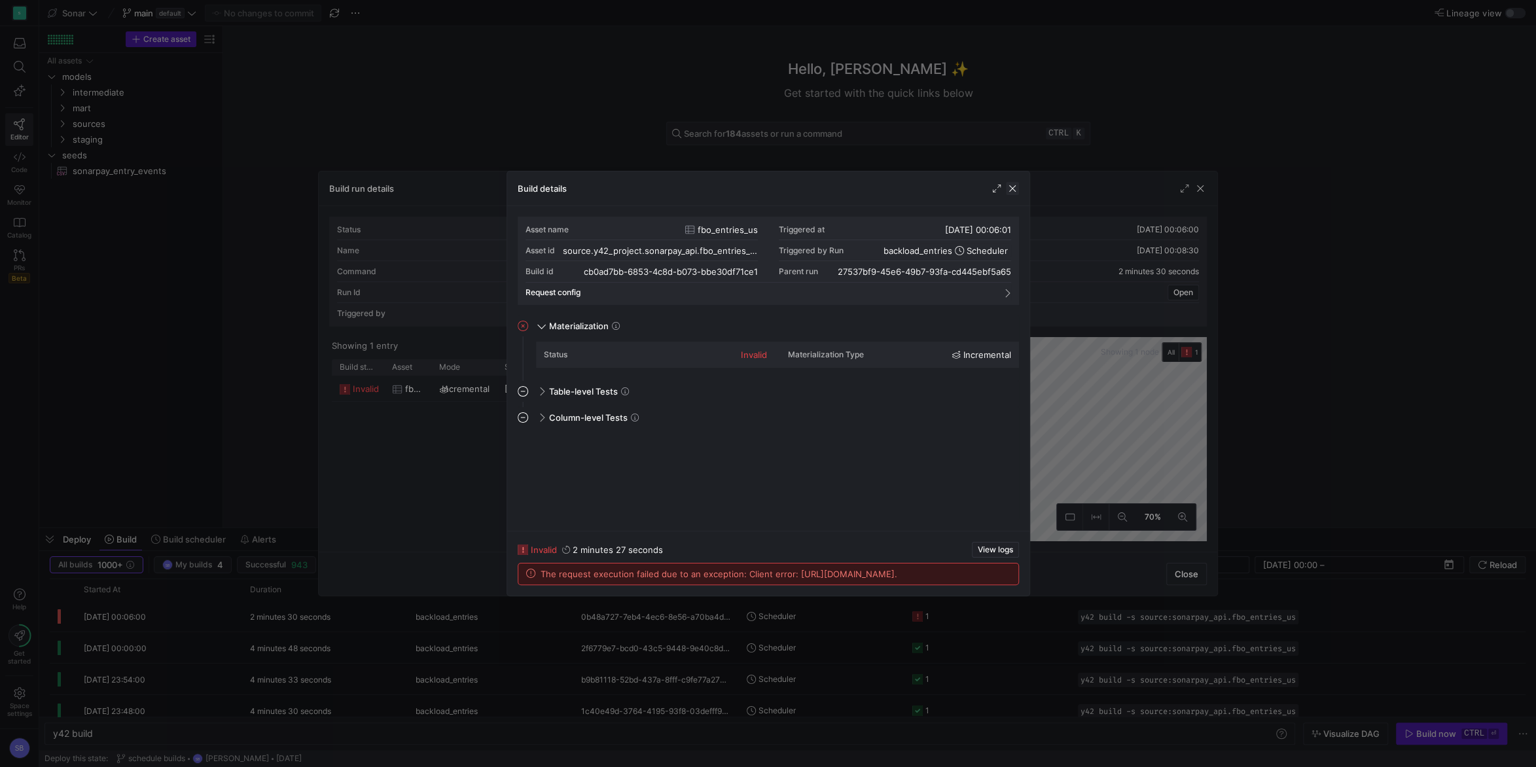
click at [1012, 190] on span "button" at bounding box center [1012, 188] width 13 height 13
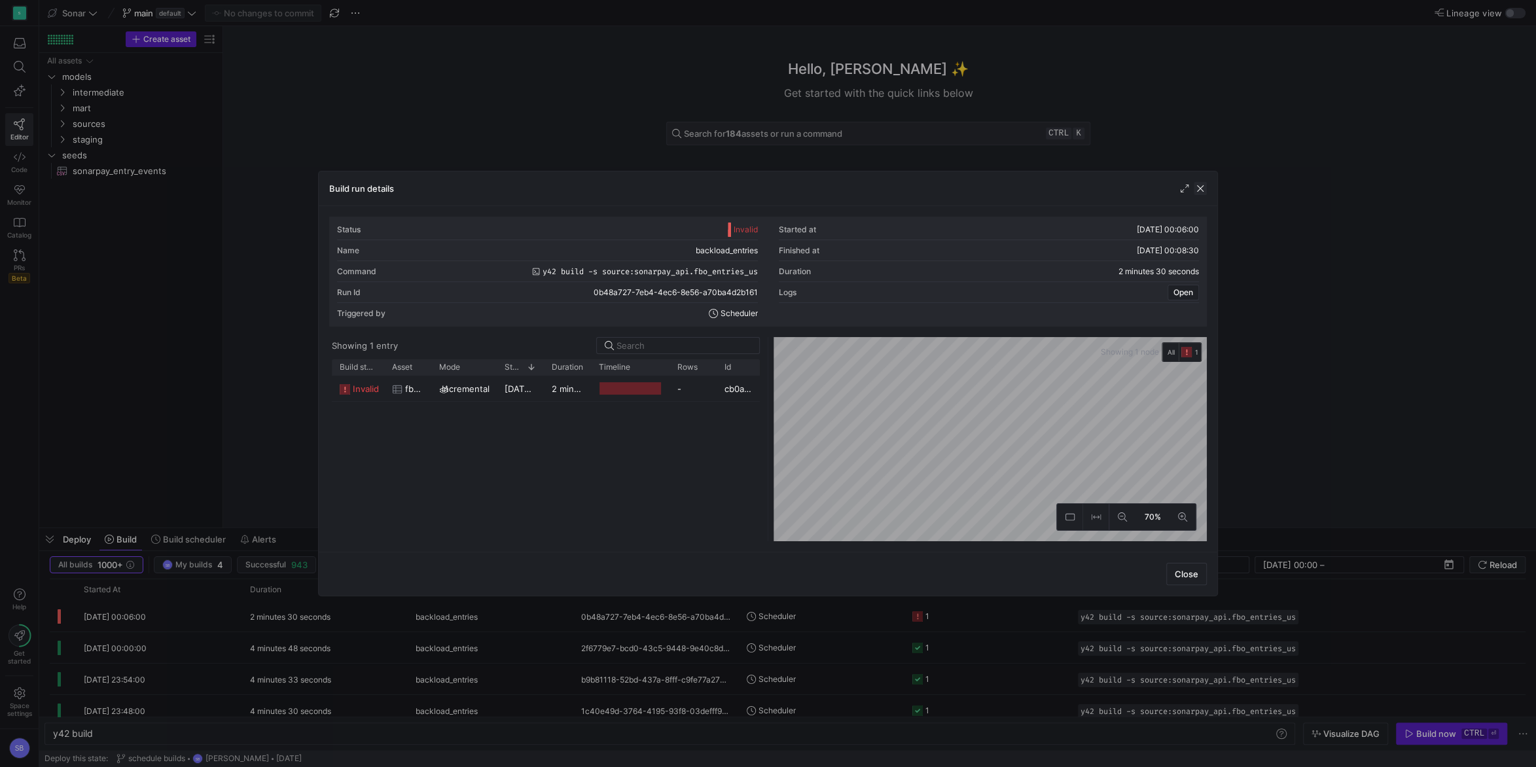
click at [1203, 188] on span "button" at bounding box center [1199, 188] width 13 height 13
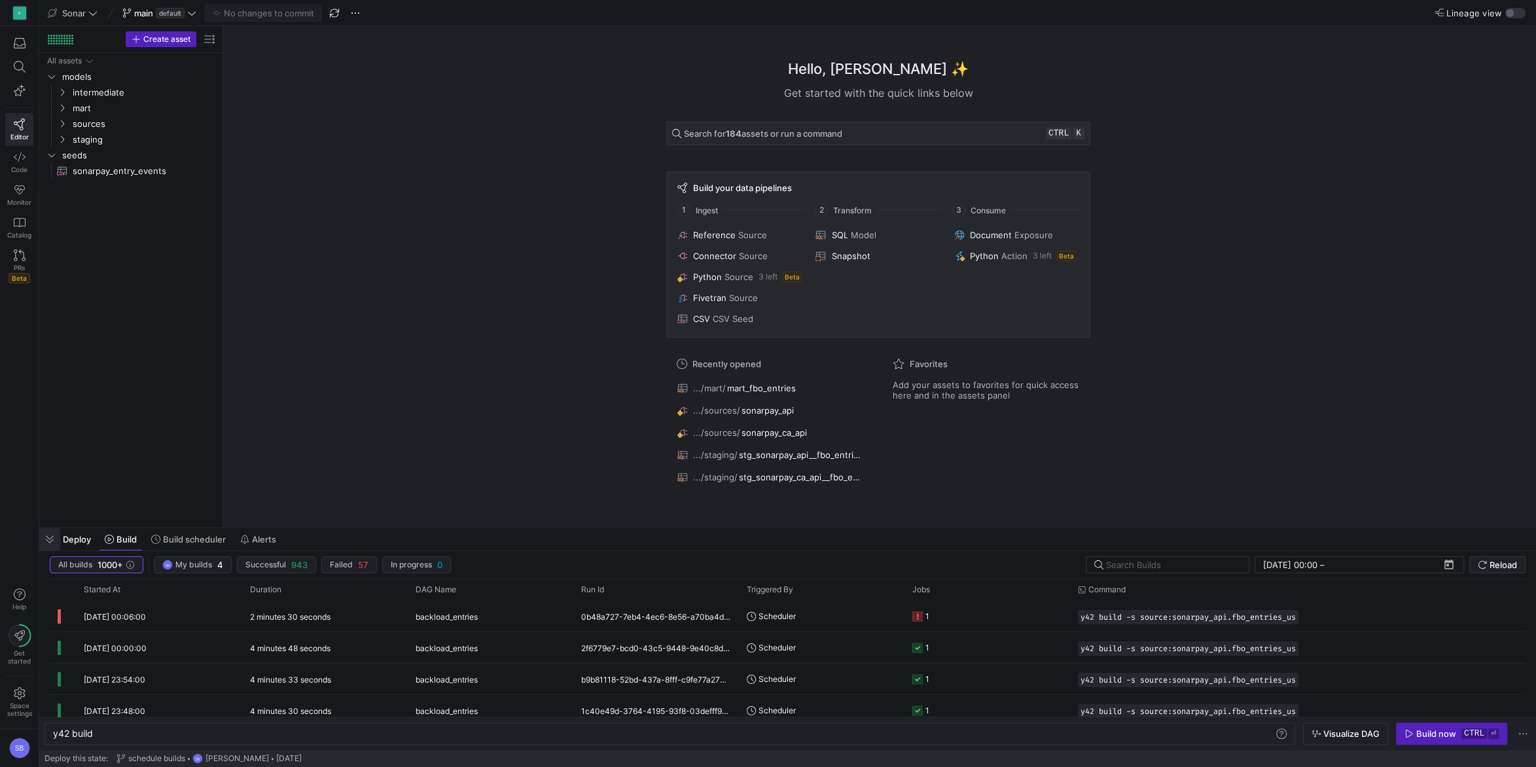
click at [56, 538] on span "button" at bounding box center [49, 539] width 21 height 22
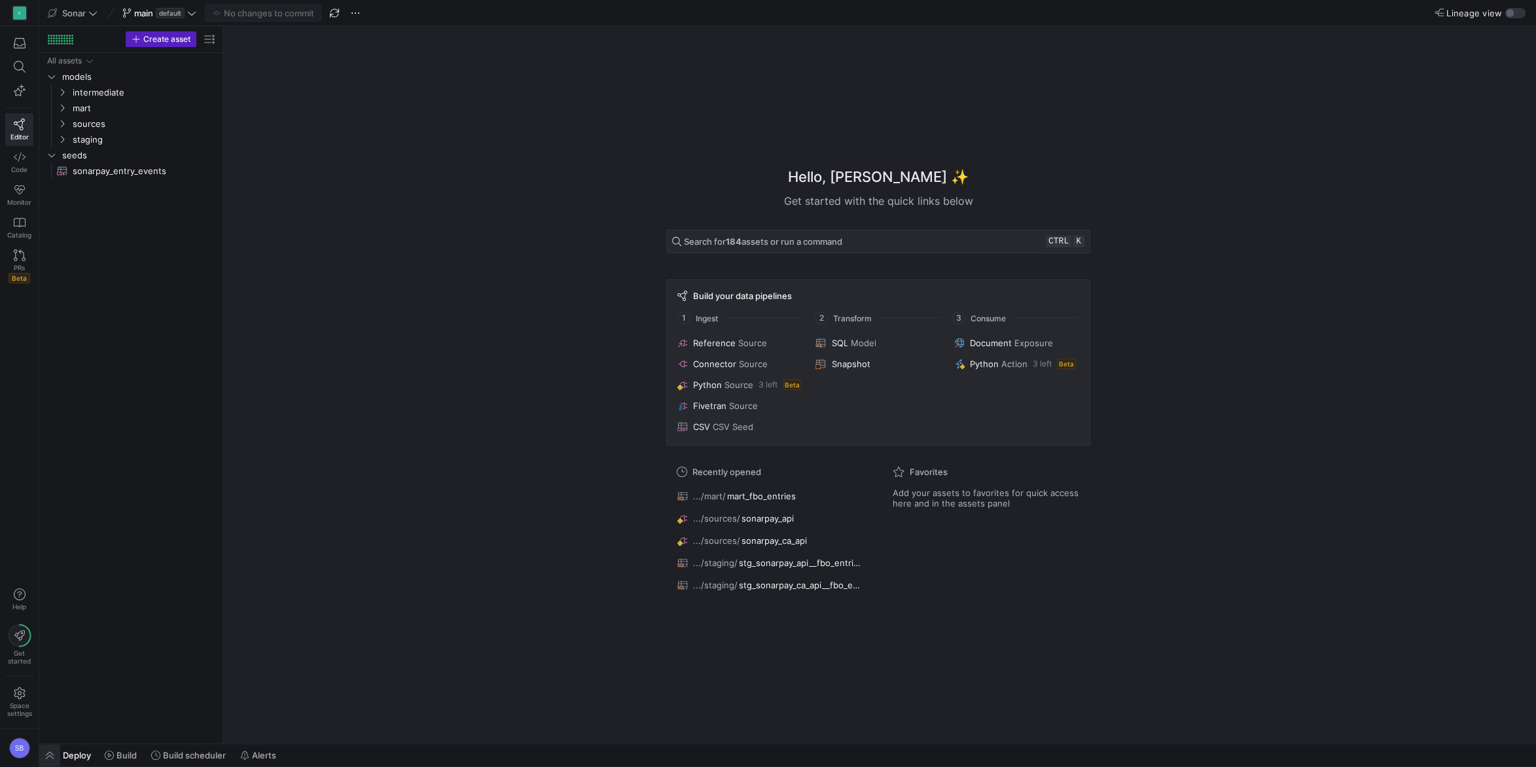
click at [52, 757] on span "button" at bounding box center [49, 755] width 21 height 22
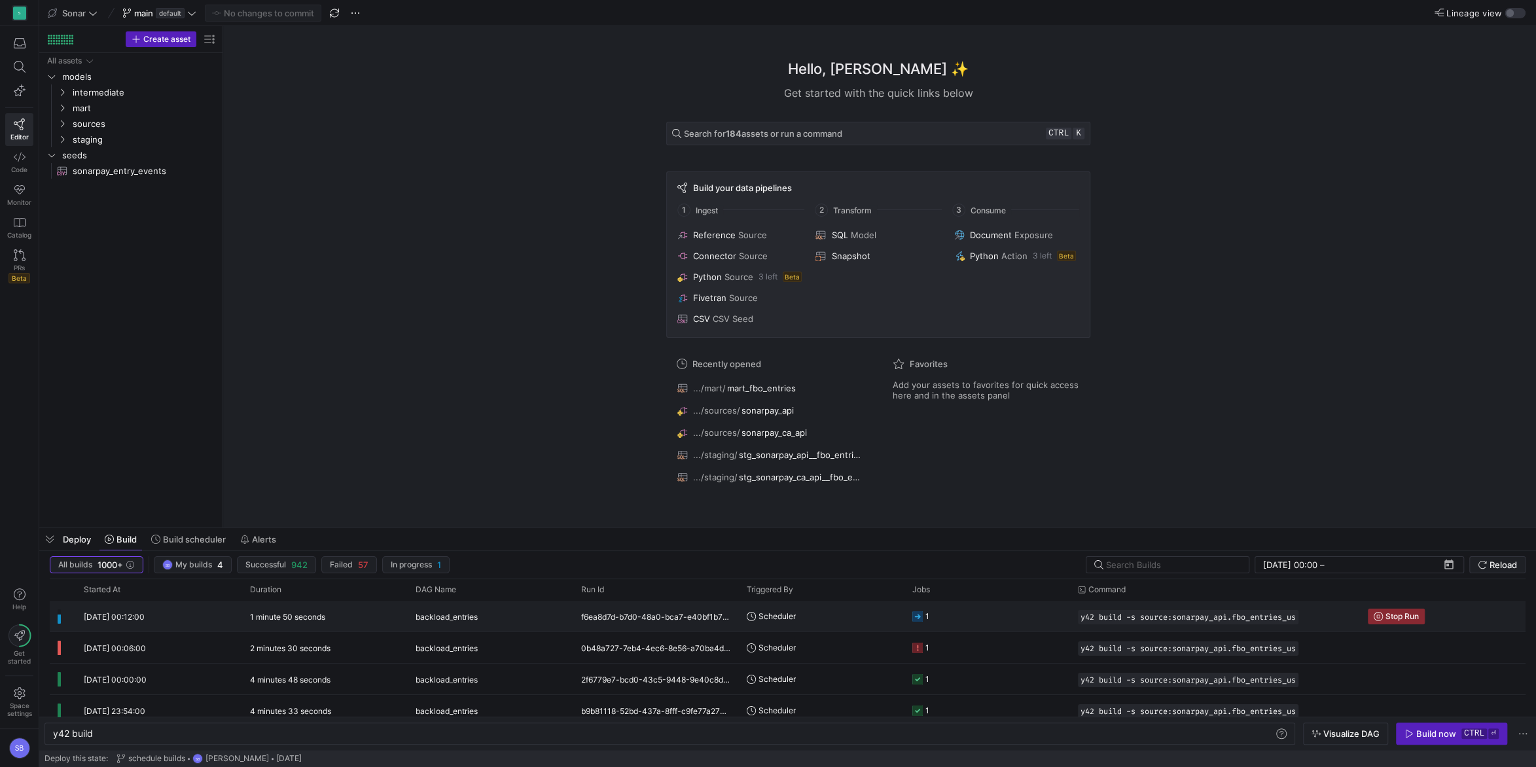
click at [316, 617] on y42-duration "1 minute 50 seconds" at bounding box center [287, 617] width 75 height 10
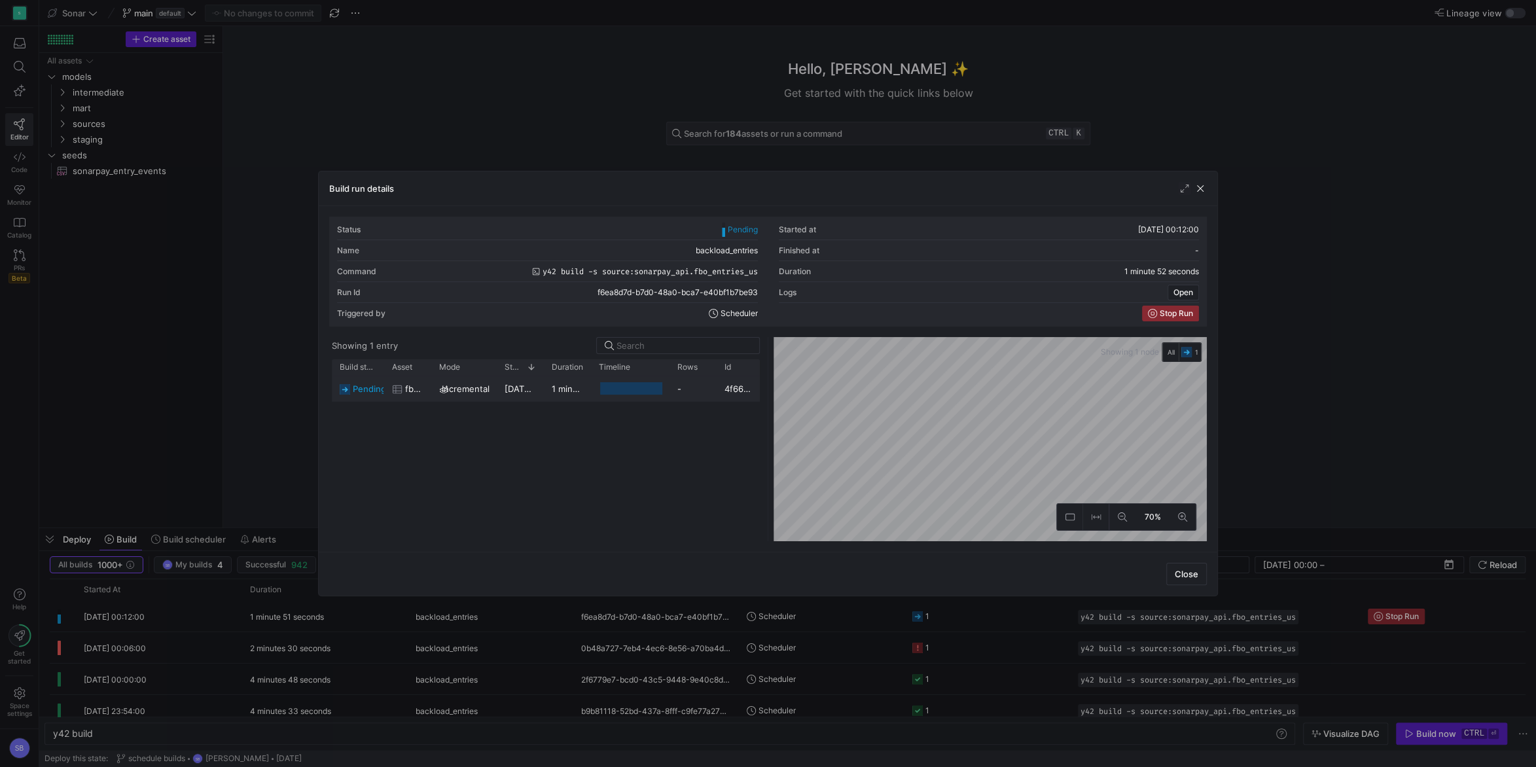
click at [569, 392] on y42-duration "1 minute 49 seconds" at bounding box center [594, 388] width 85 height 10
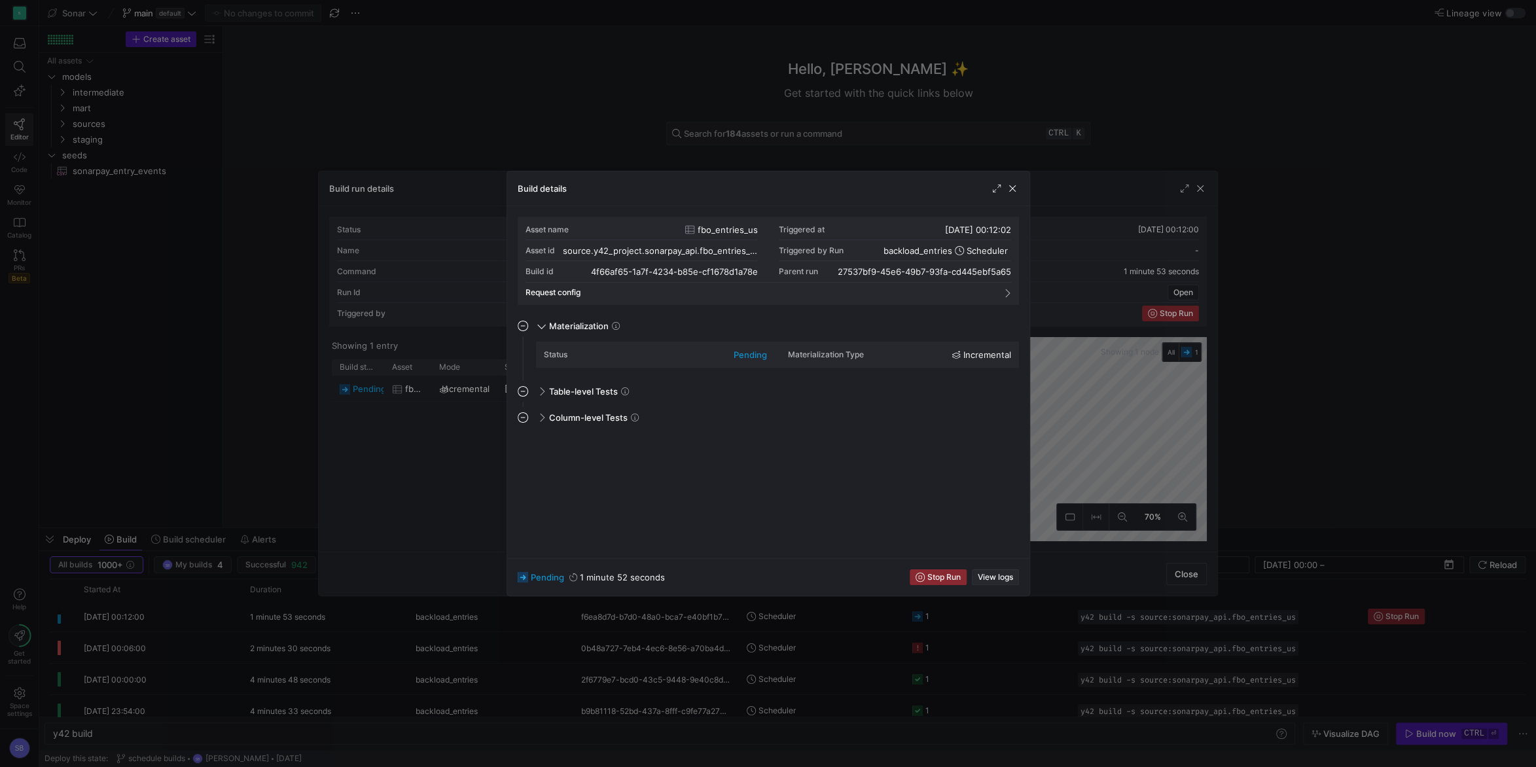
click at [1016, 581] on span "button" at bounding box center [995, 577] width 46 height 14
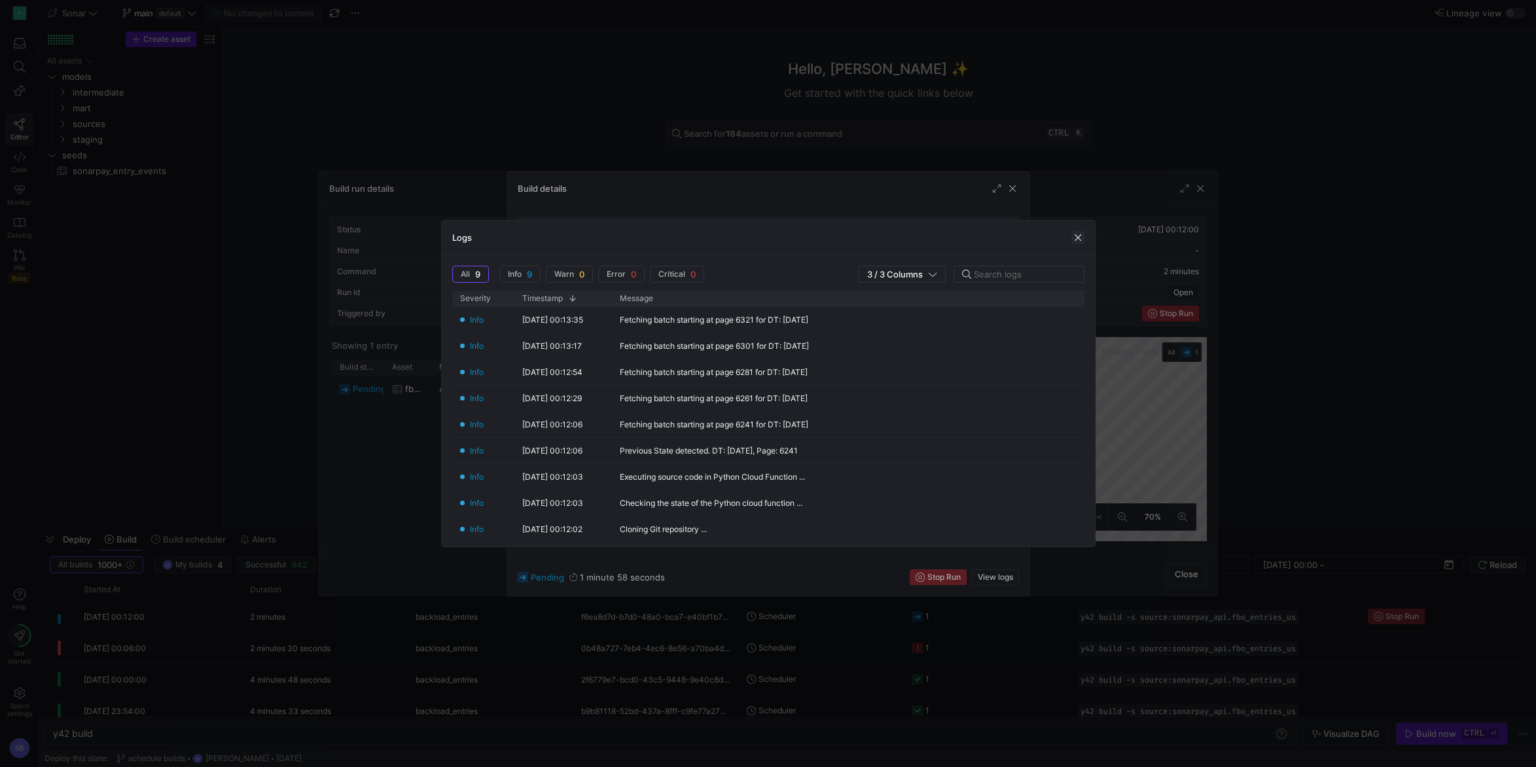
click at [1081, 238] on span "button" at bounding box center [1077, 237] width 13 height 13
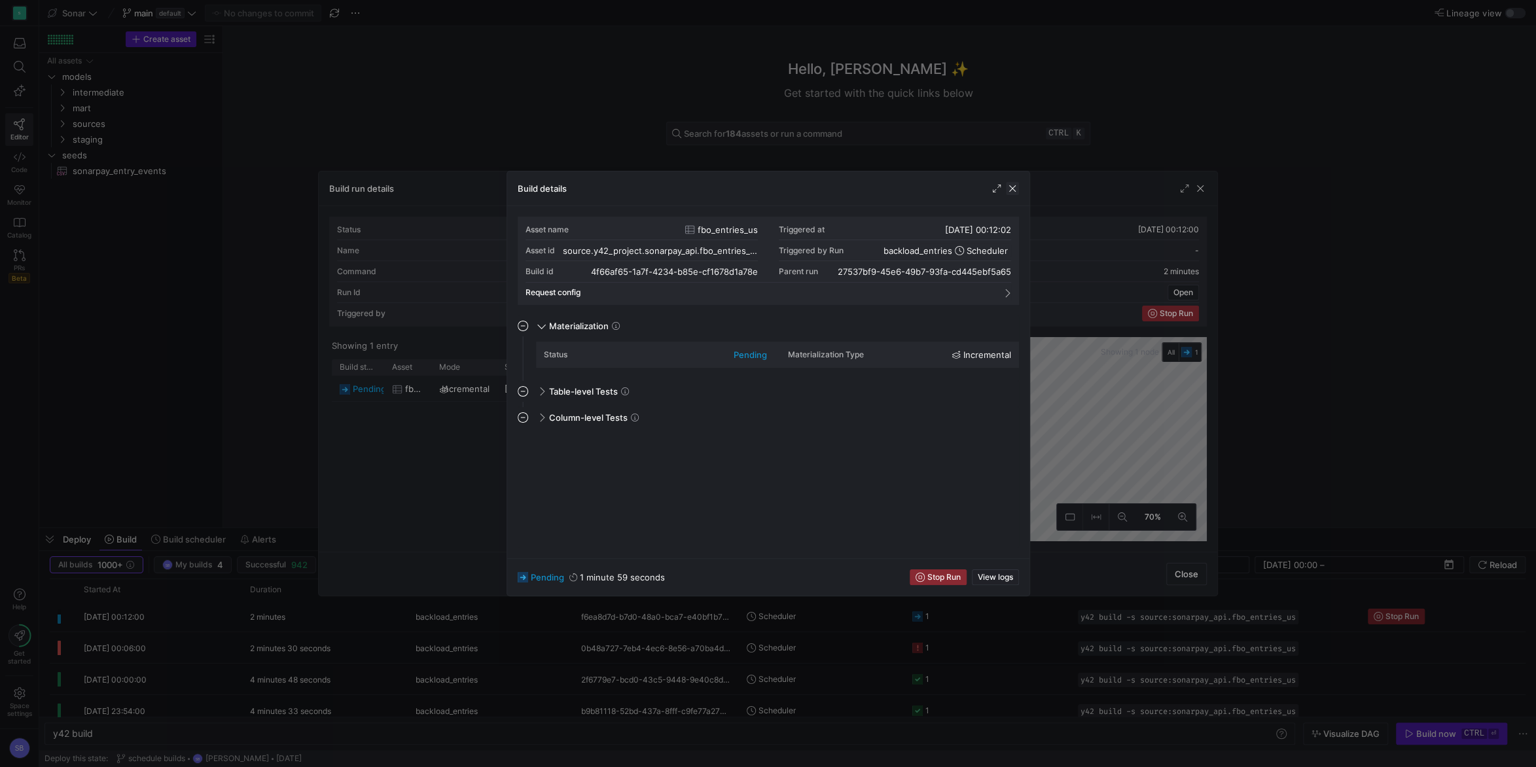
click at [1014, 190] on span "button" at bounding box center [1012, 188] width 13 height 13
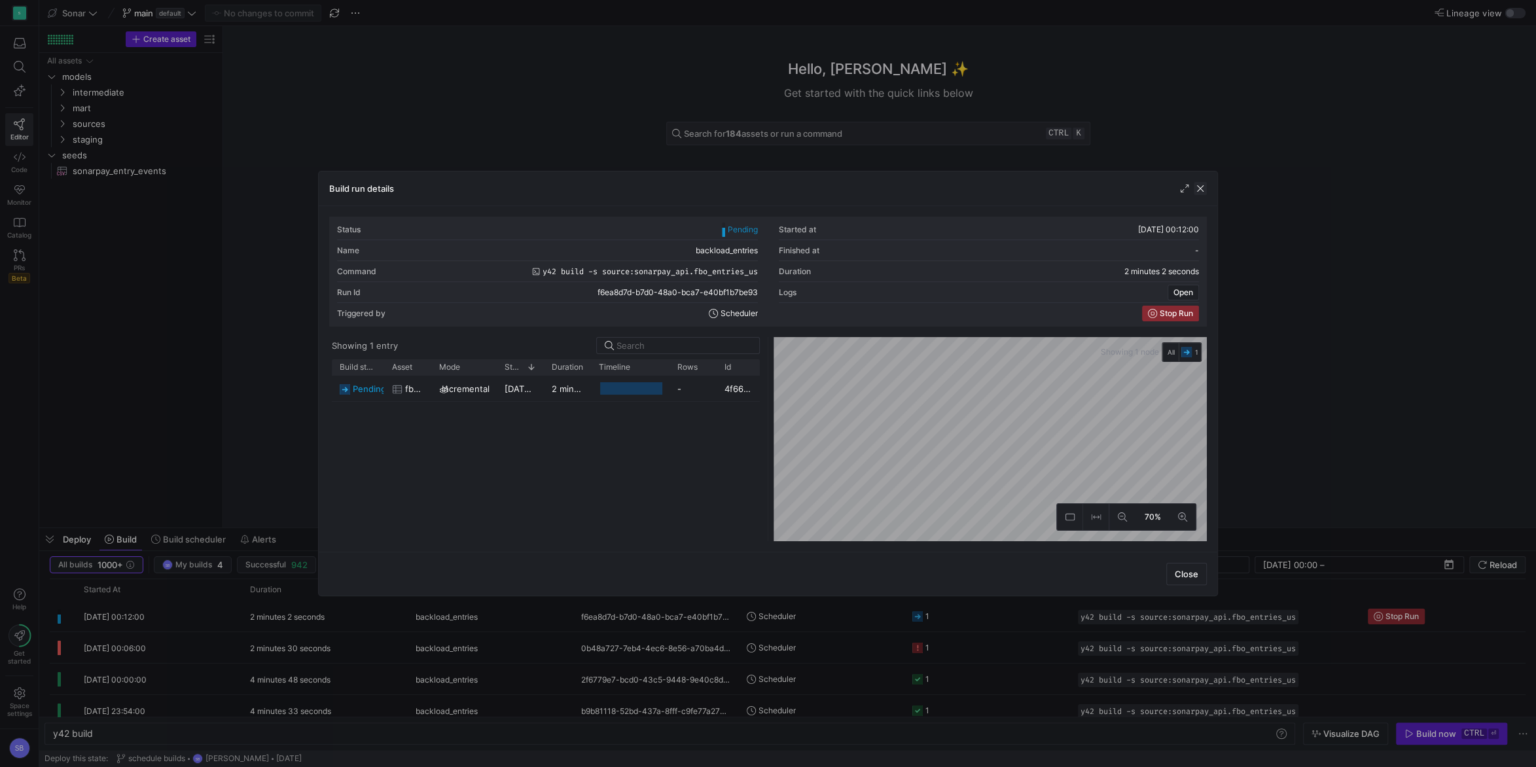
click at [1203, 188] on span "button" at bounding box center [1199, 188] width 13 height 13
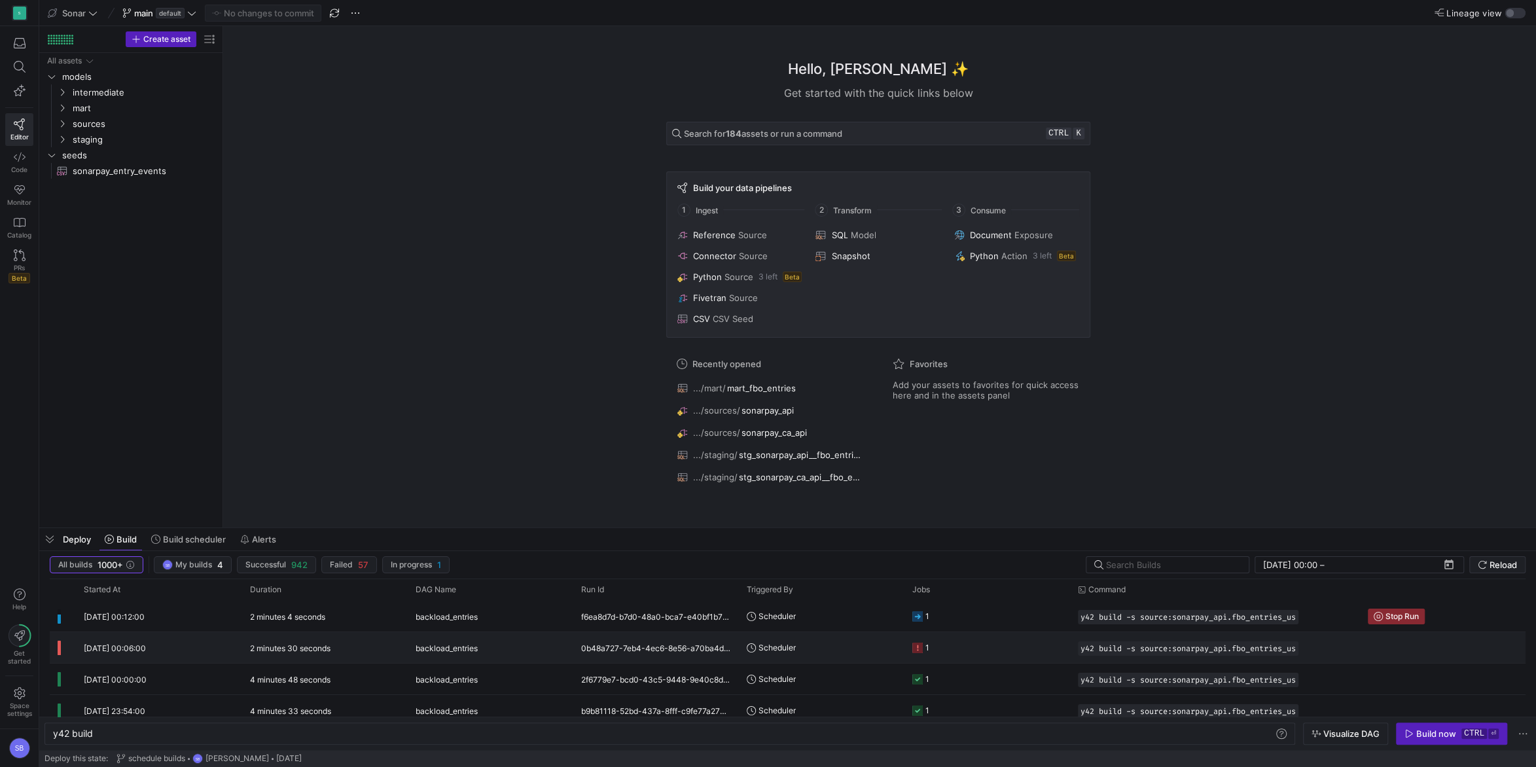
click at [284, 644] on y42-duration "2 minutes 30 seconds" at bounding box center [290, 648] width 80 height 10
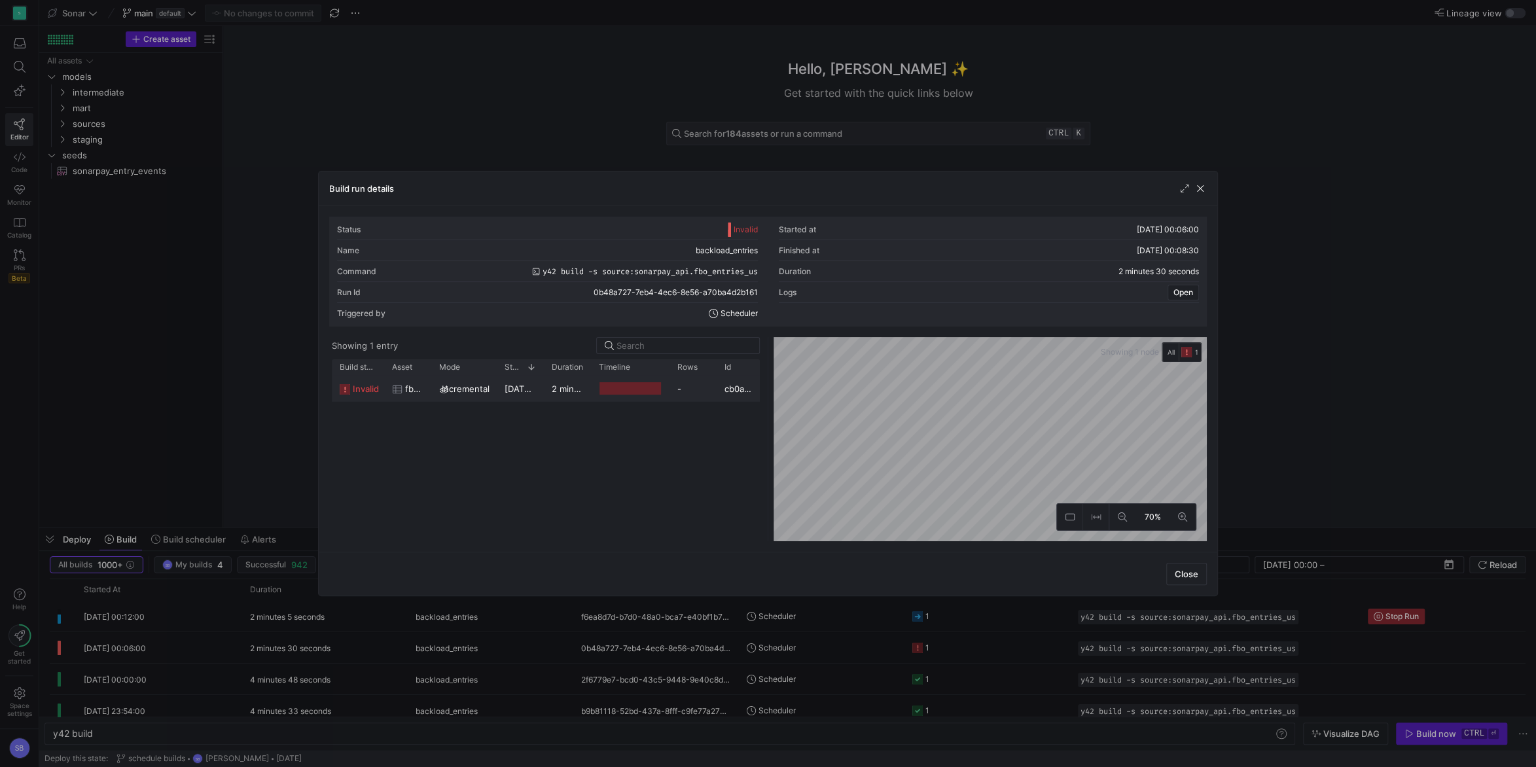
click at [552, 390] on y42-duration "2 minutes 27 seconds" at bounding box center [597, 388] width 90 height 10
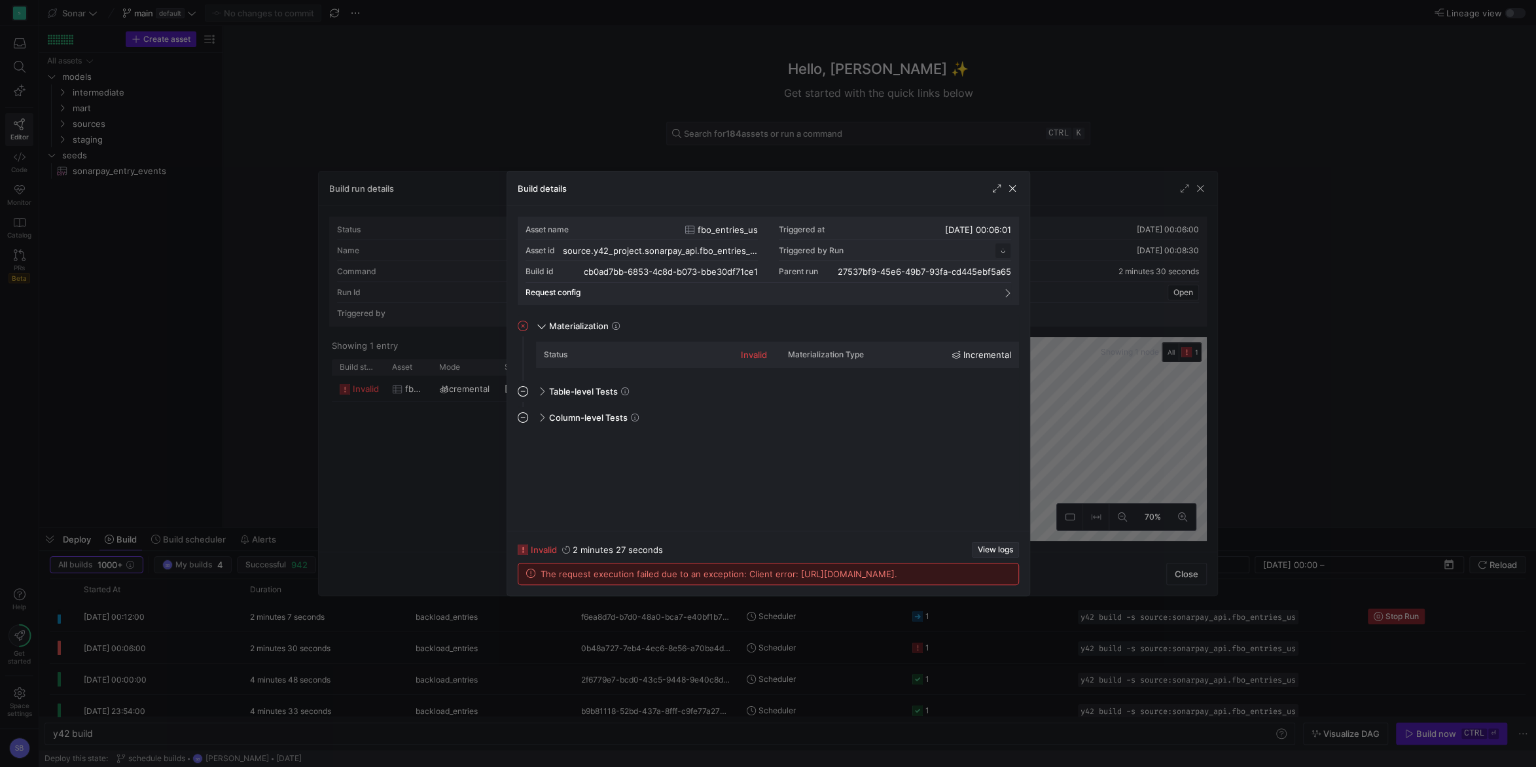
click at [996, 545] on span "View logs" at bounding box center [994, 549] width 35 height 9
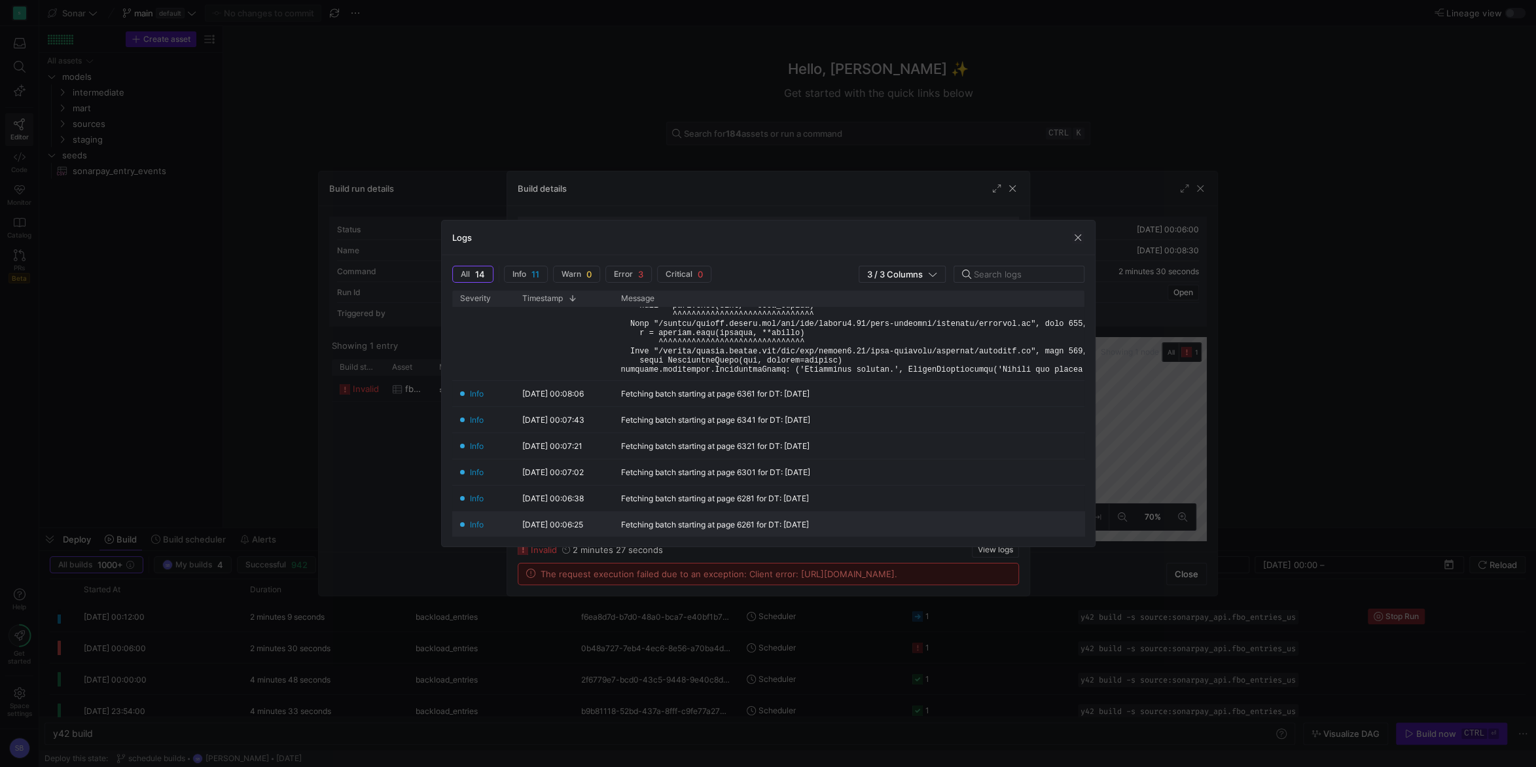
scroll to position [782, 0]
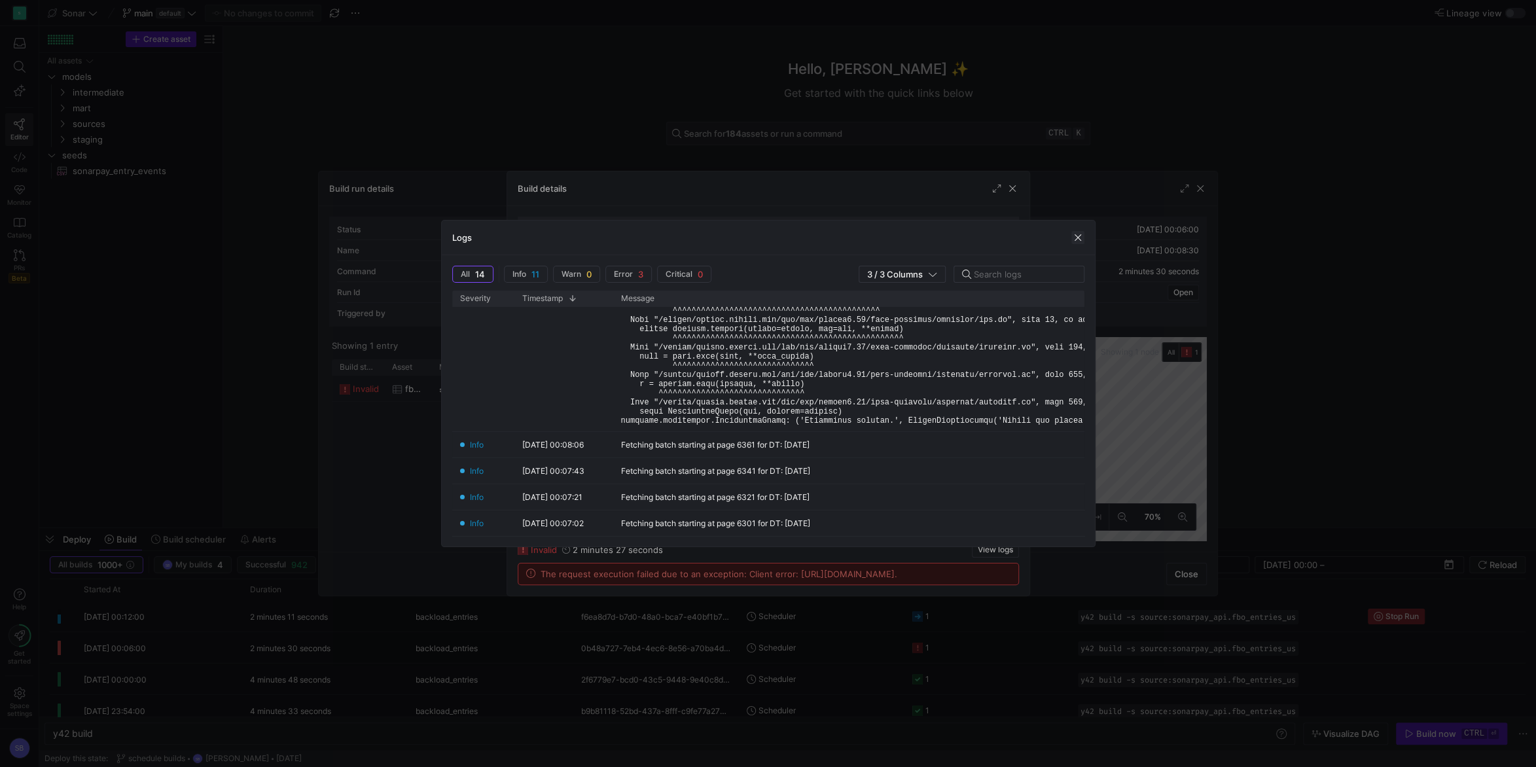
click at [1076, 237] on span "button" at bounding box center [1077, 237] width 13 height 13
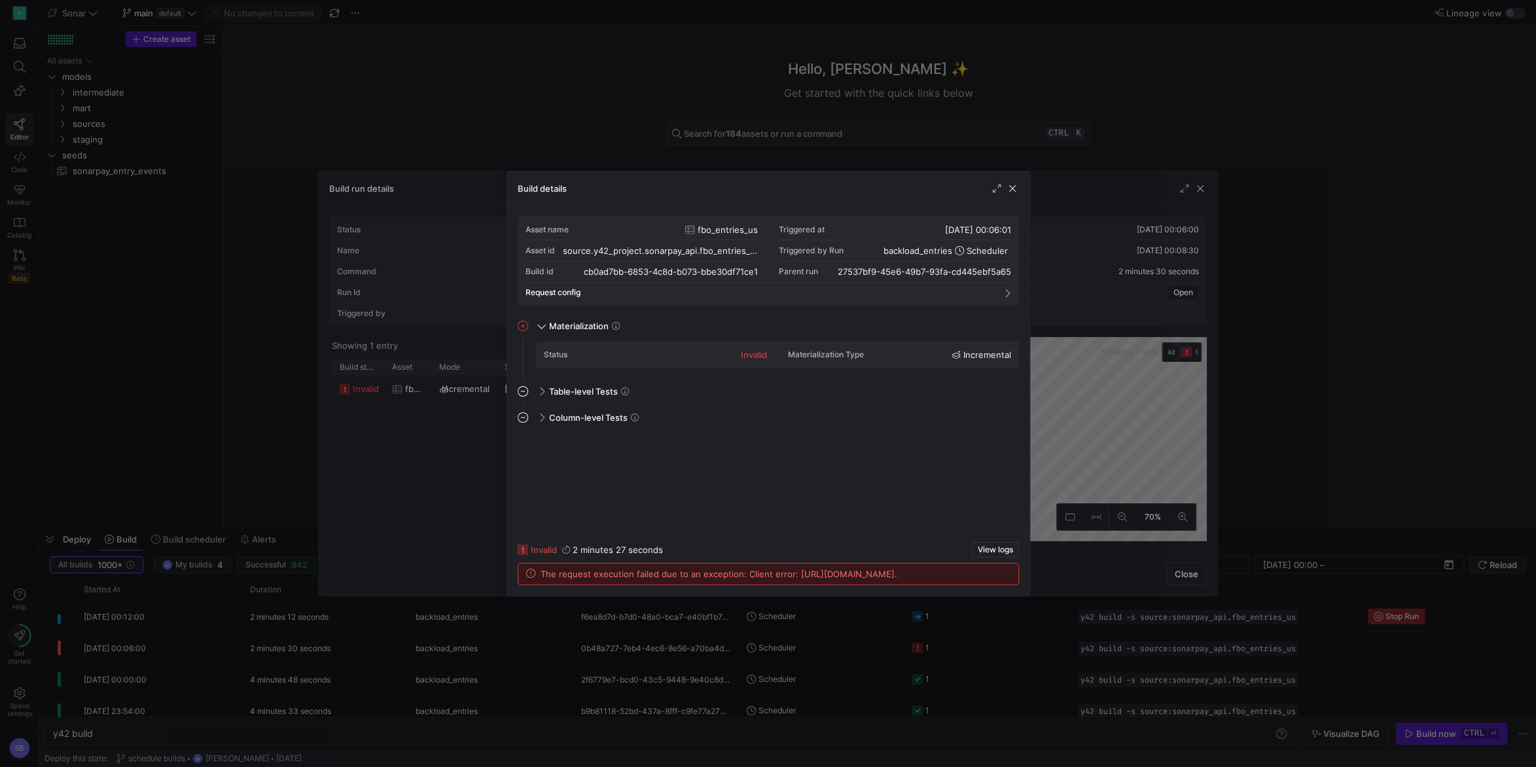
click at [1019, 192] on div "Build details" at bounding box center [768, 188] width 522 height 35
click at [1014, 191] on span "button" at bounding box center [1012, 188] width 13 height 13
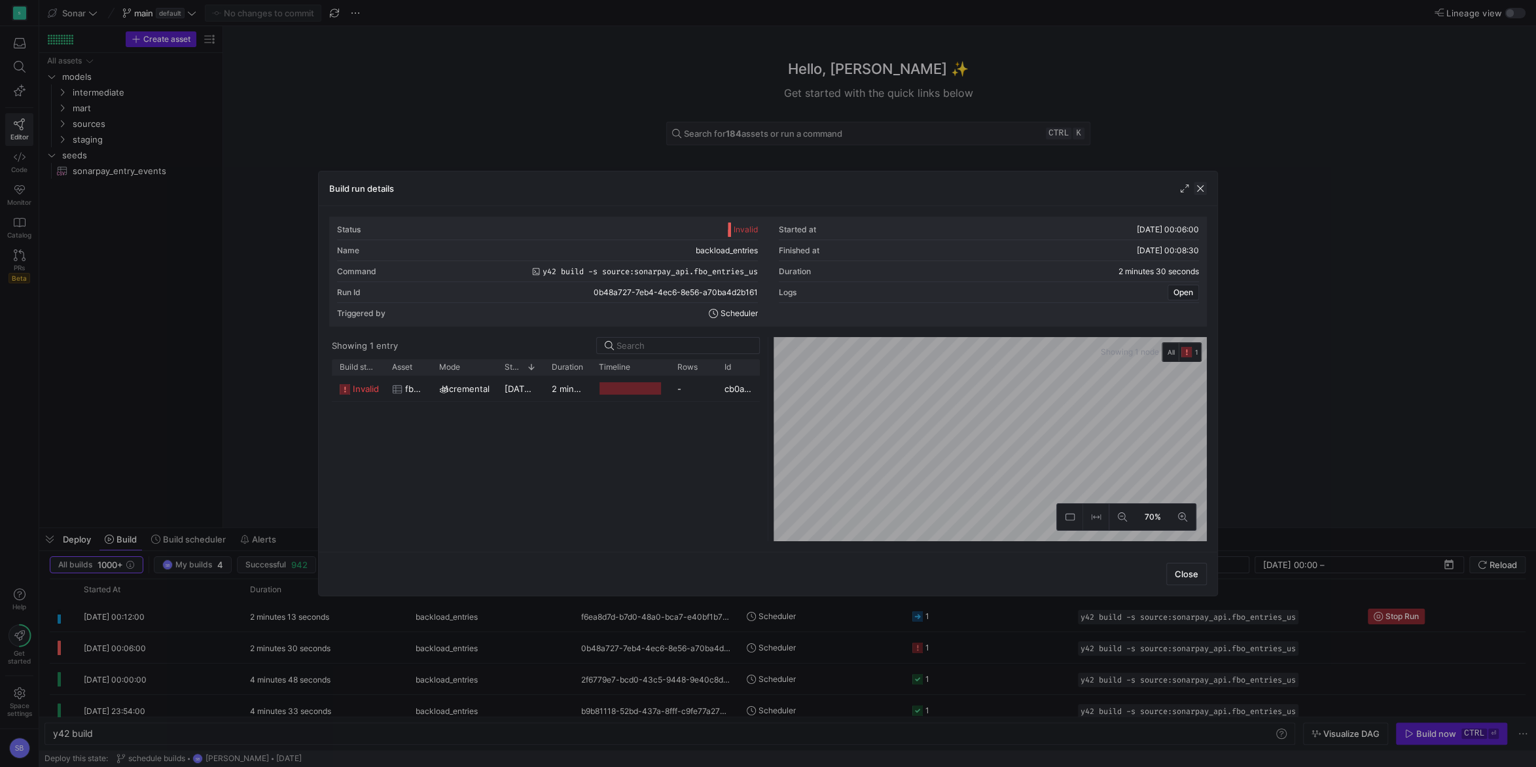
click at [1200, 188] on span "button" at bounding box center [1199, 188] width 13 height 13
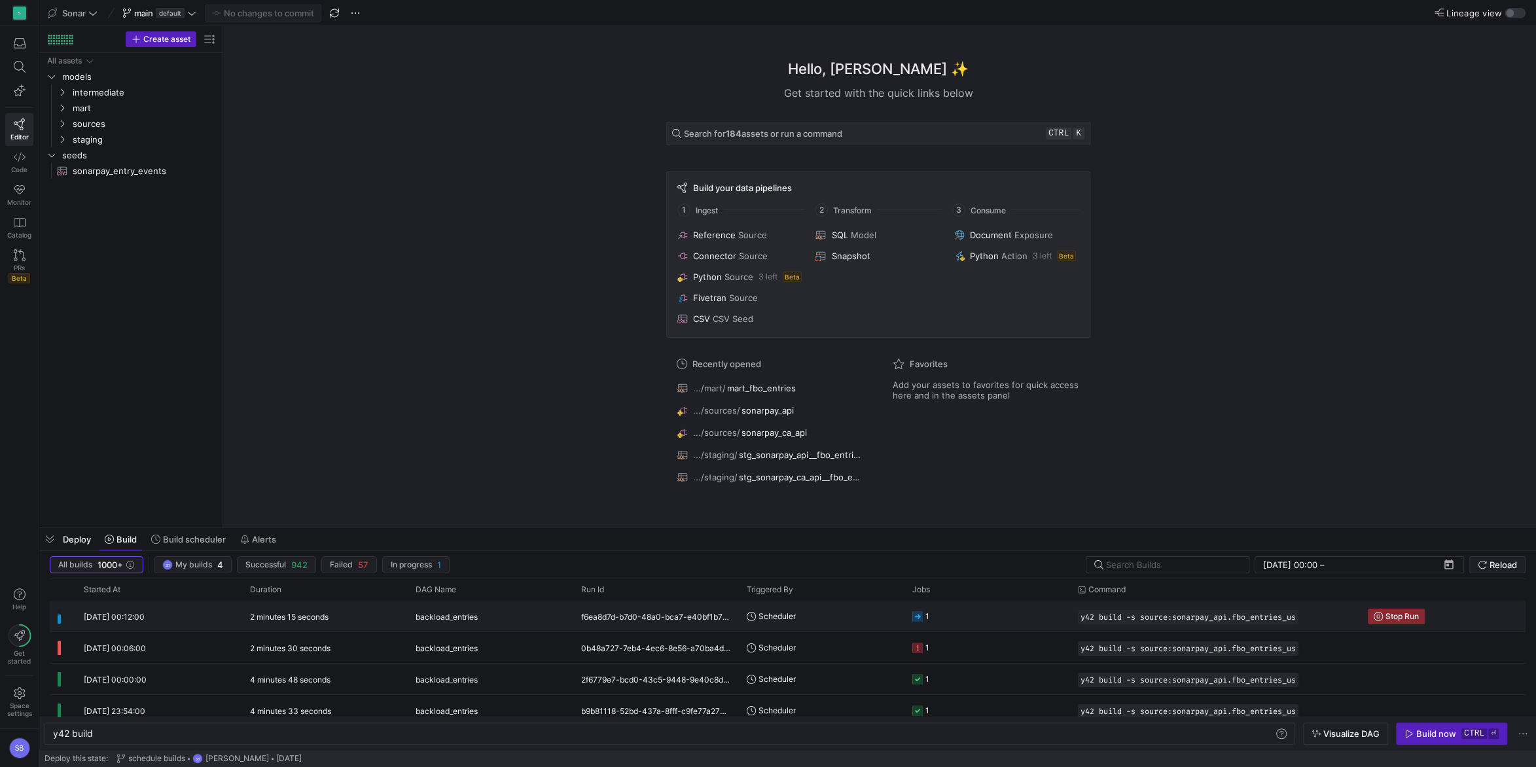
click at [313, 612] on y42-duration "2 minutes 15 seconds" at bounding box center [289, 617] width 79 height 10
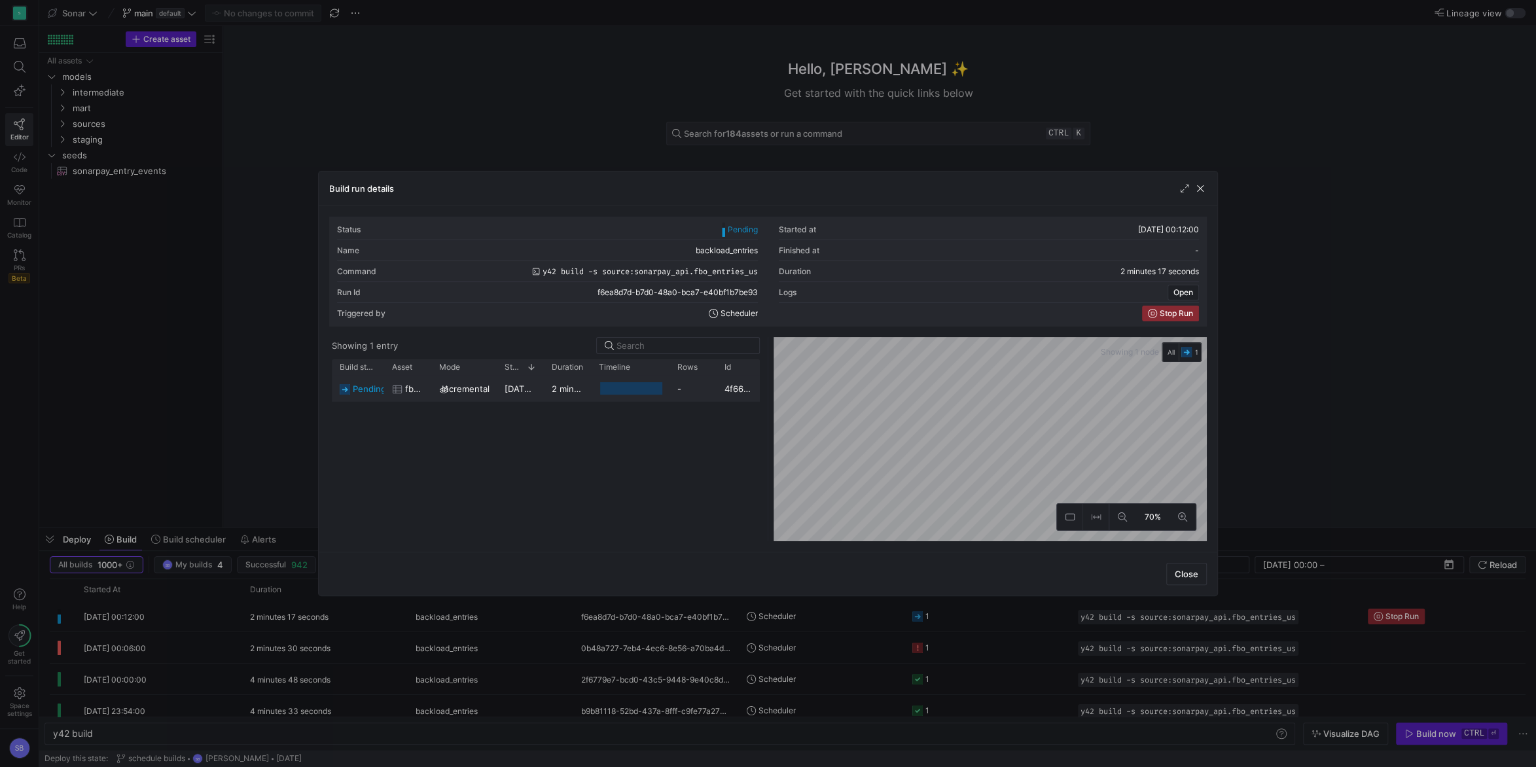
click at [565, 396] on div "2 minutes 15 seconds" at bounding box center [567, 389] width 47 height 26
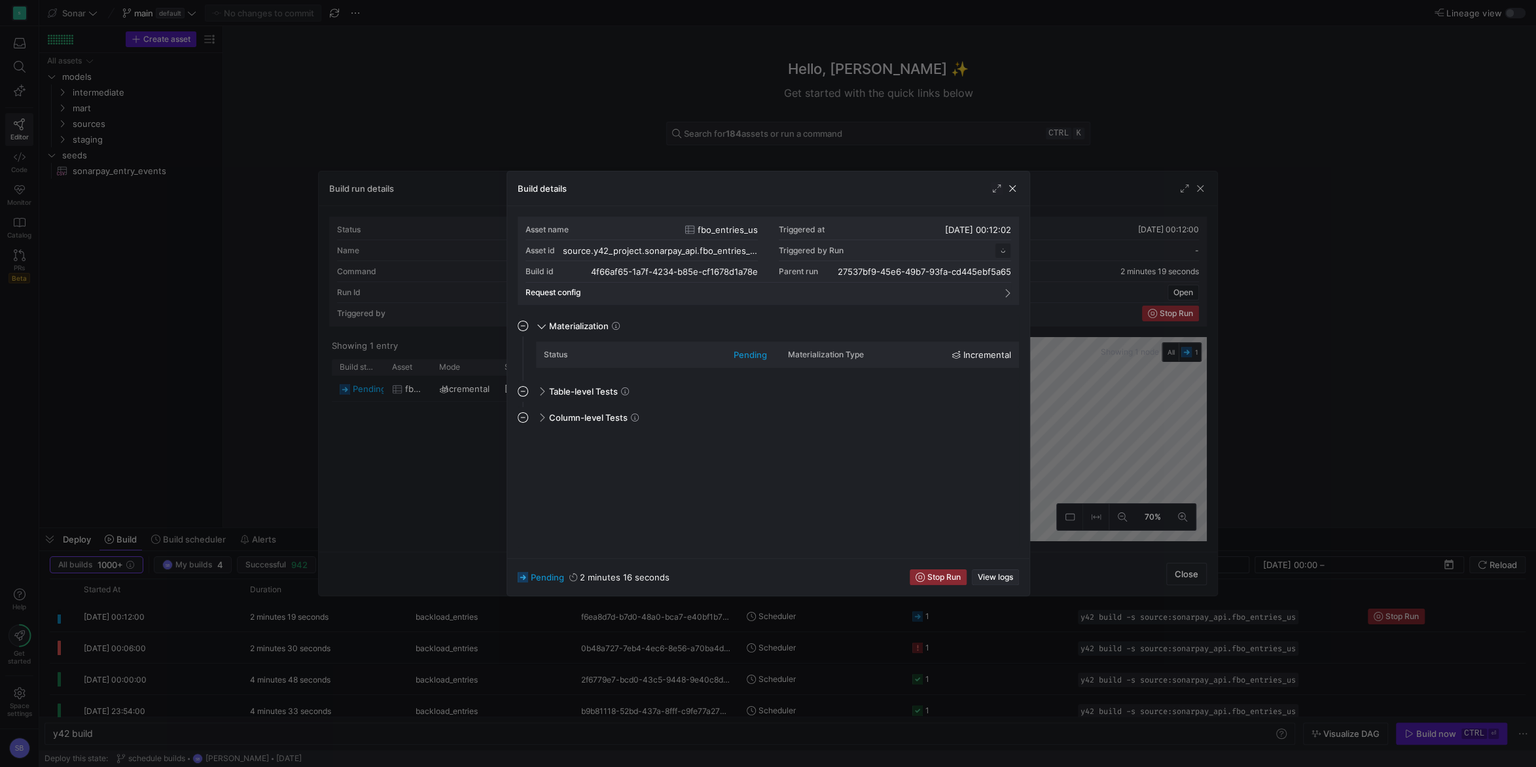
click at [998, 578] on span "View logs" at bounding box center [994, 576] width 35 height 9
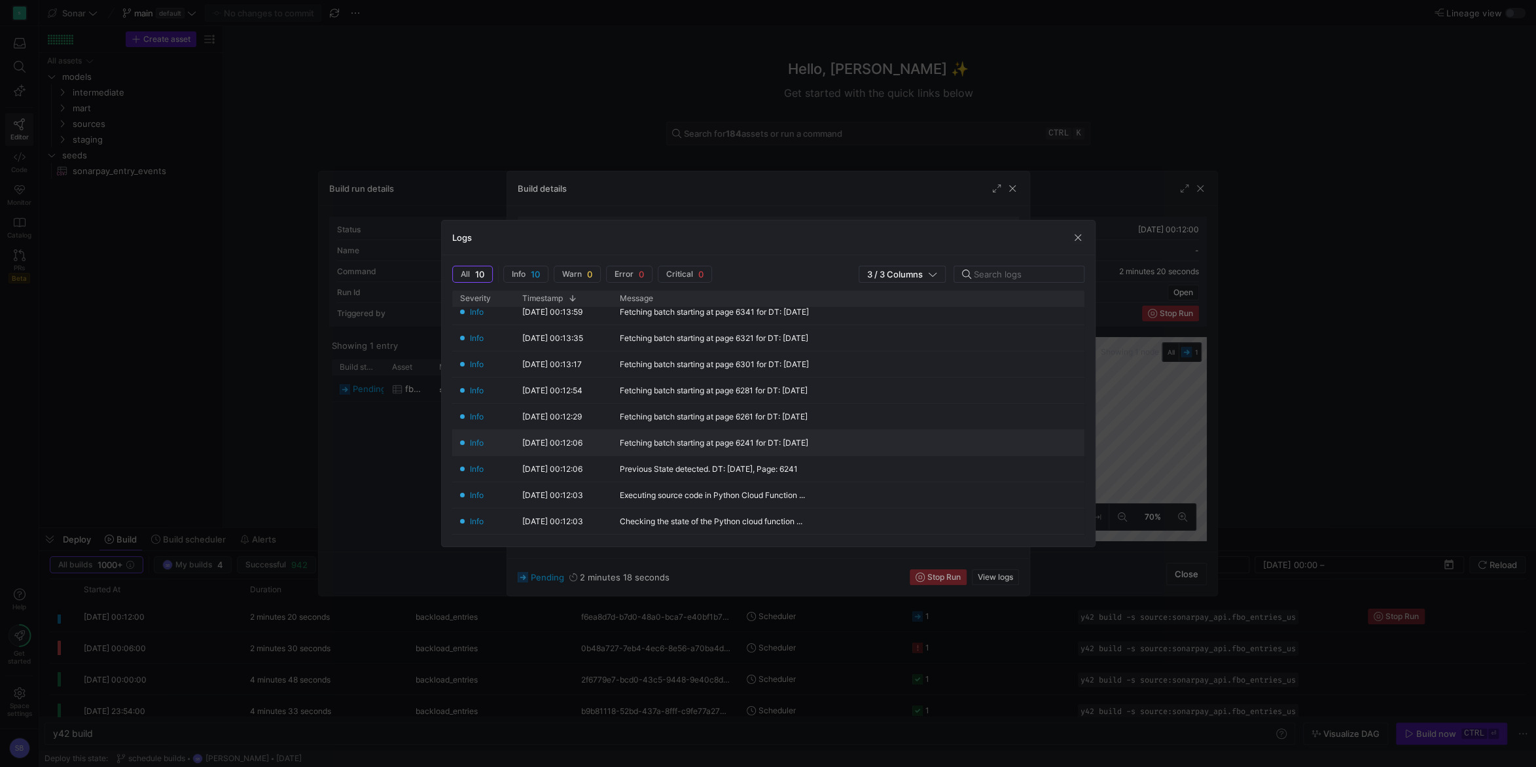
scroll to position [0, 0]
click at [1076, 238] on span "button" at bounding box center [1077, 237] width 13 height 13
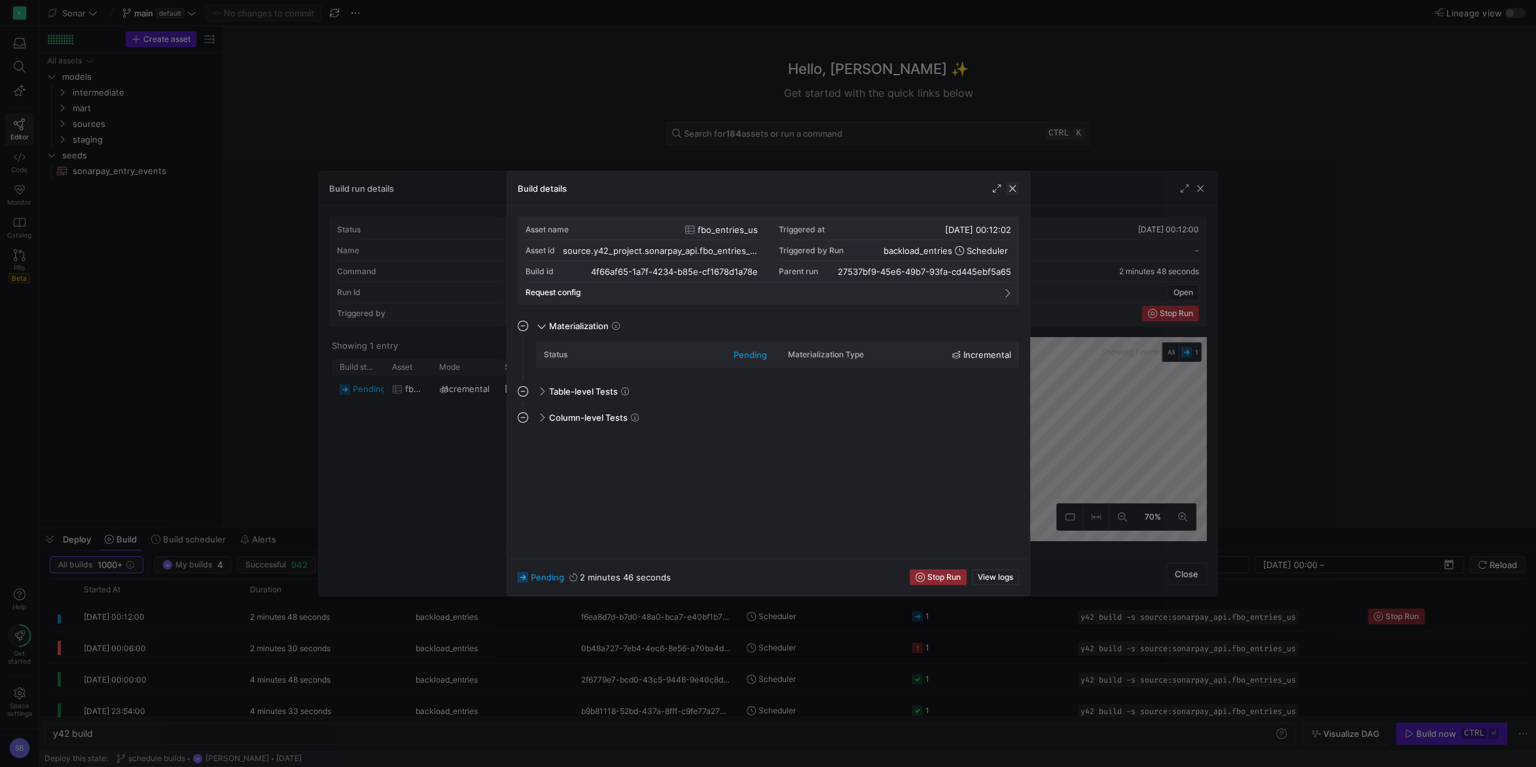
click at [1015, 183] on span "button" at bounding box center [1012, 188] width 13 height 13
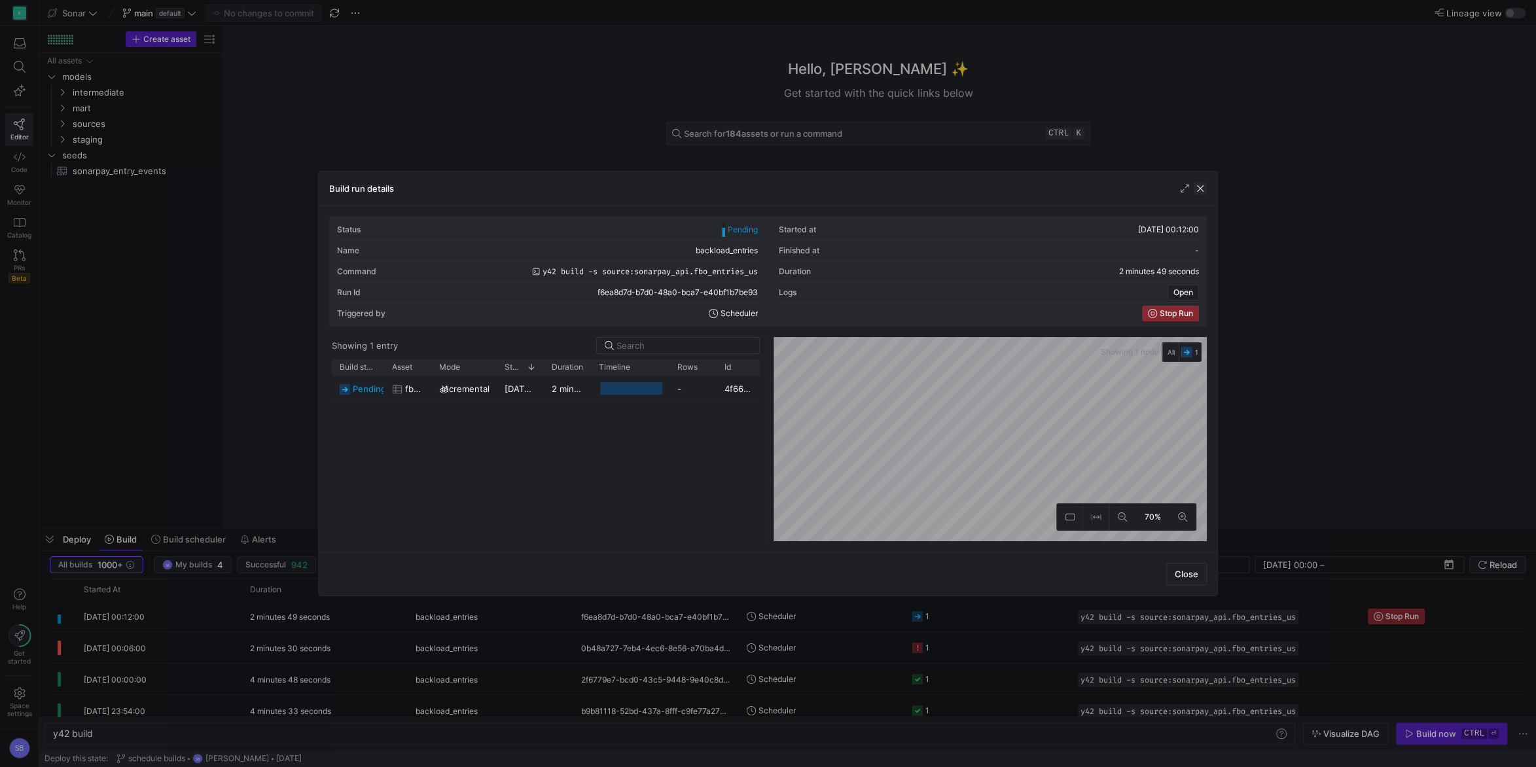
click at [1201, 184] on span "button" at bounding box center [1199, 188] width 13 height 13
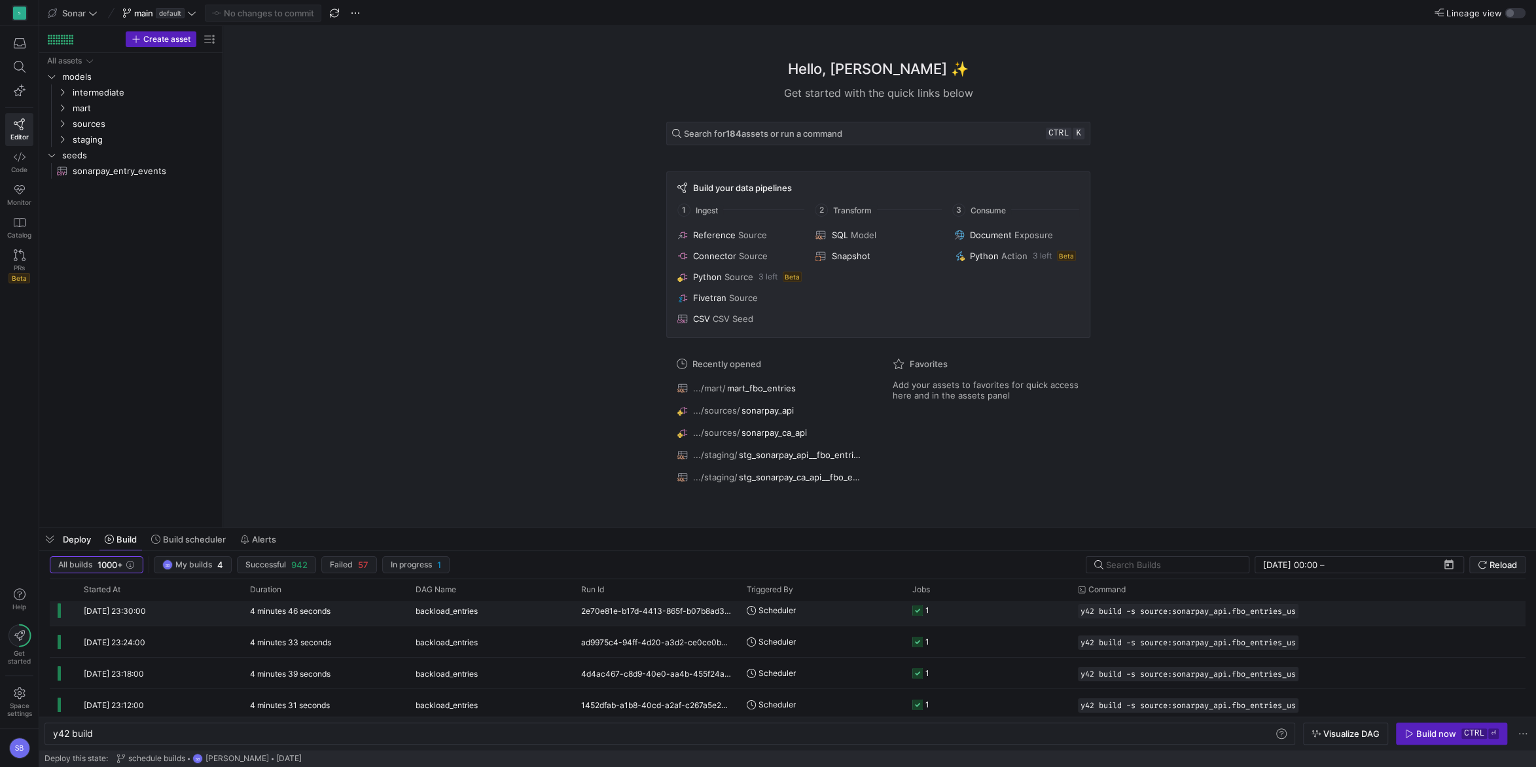
scroll to position [230, 0]
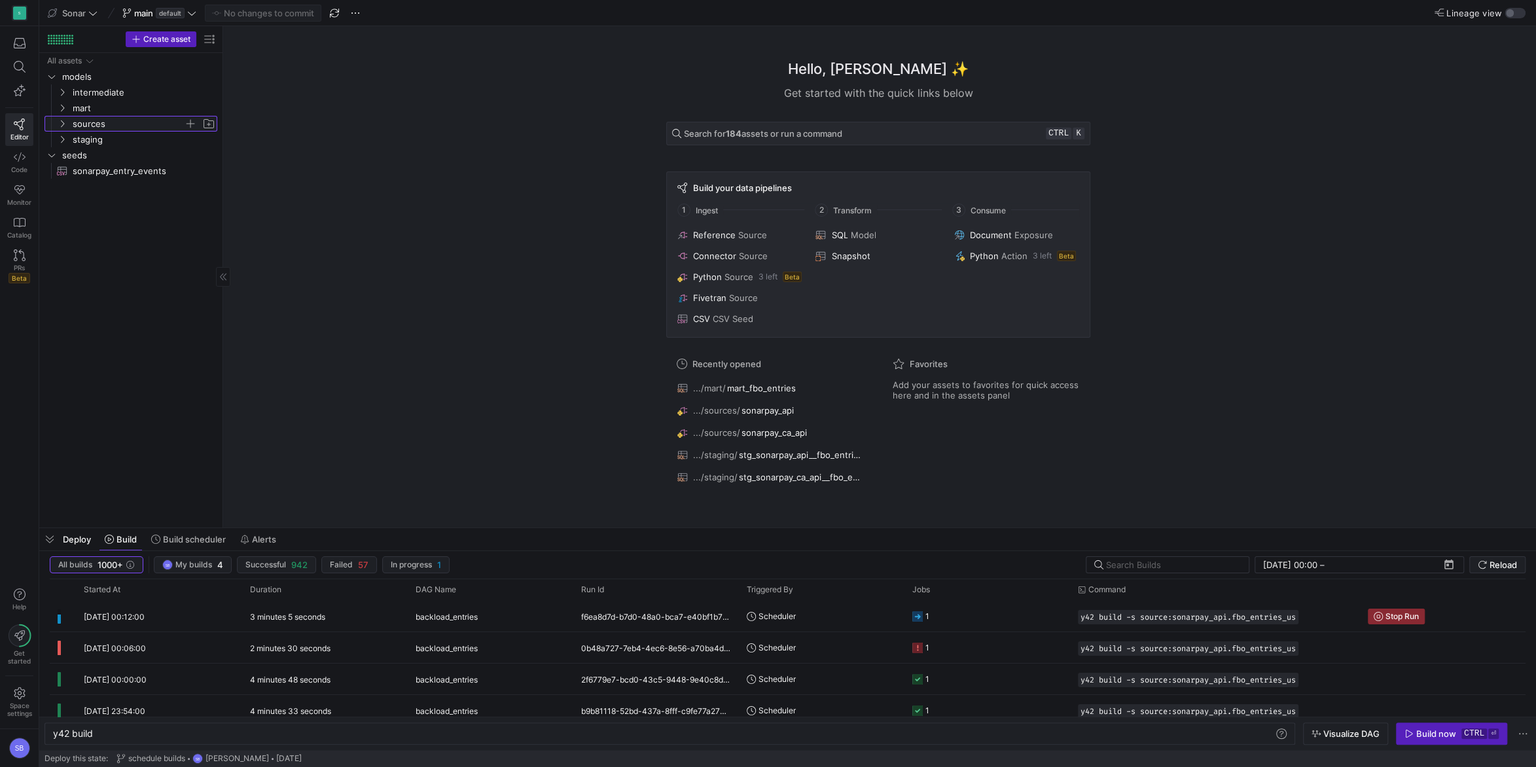
click at [65, 128] on y42-icon "Press SPACE to select this row." at bounding box center [62, 123] width 10 height 10
